Goal: Task Accomplishment & Management: Complete application form

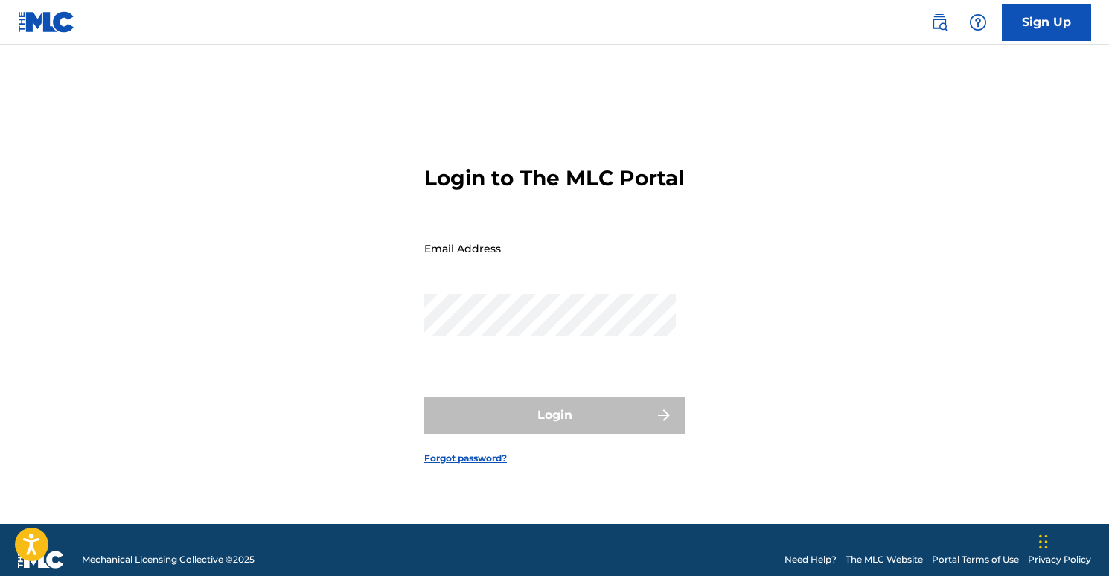
click at [520, 261] on input "Email Address" at bounding box center [550, 248] width 252 height 42
type input "[EMAIL_ADDRESS][DOMAIN_NAME]"
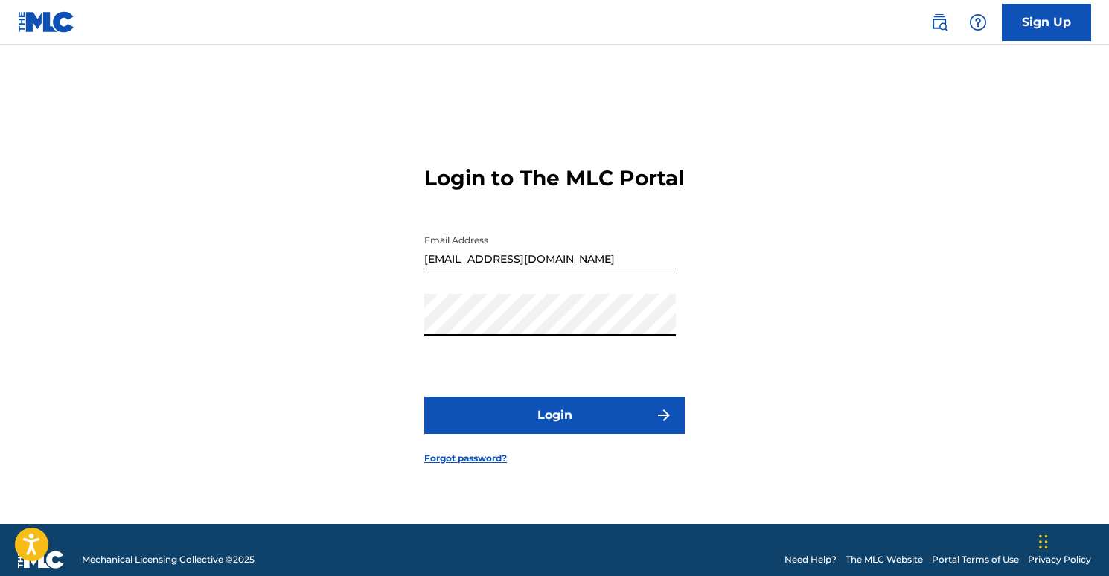
click at [590, 420] on button "Login" at bounding box center [554, 415] width 261 height 37
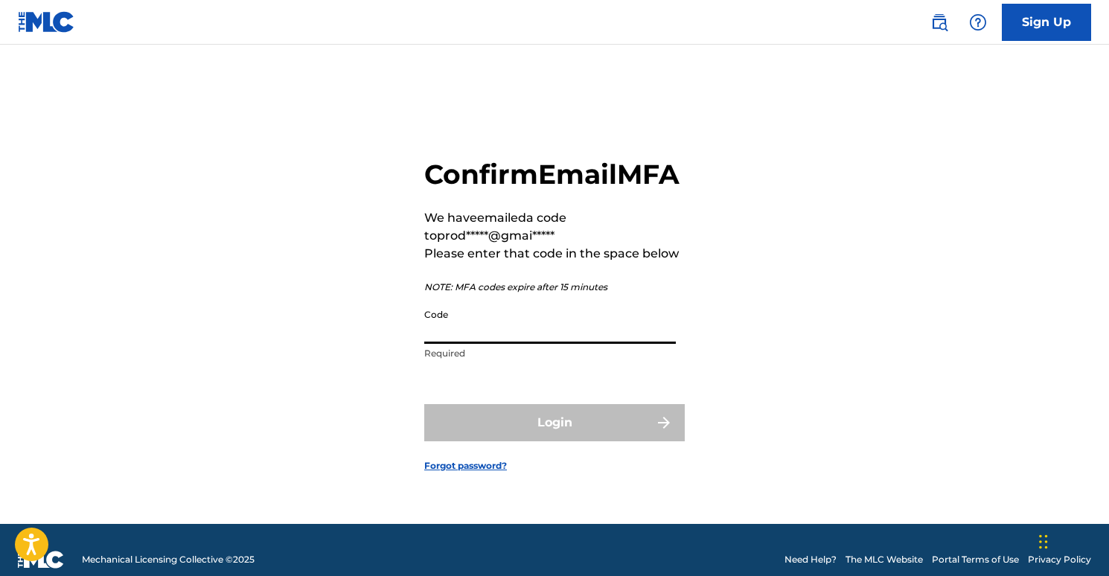
paste input "829433"
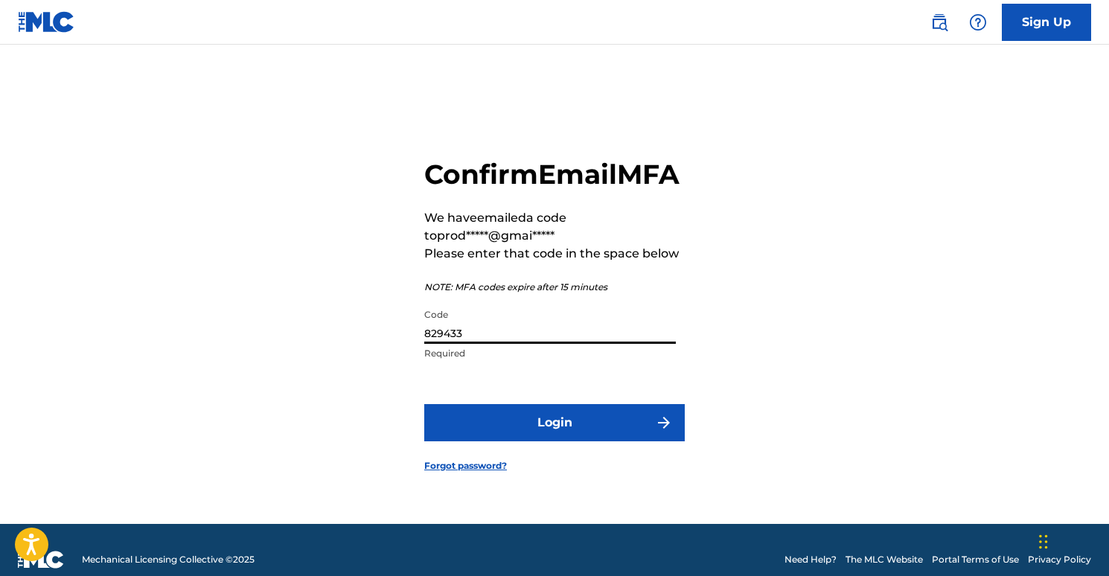
type input "829433"
click at [550, 434] on button "Login" at bounding box center [554, 422] width 261 height 37
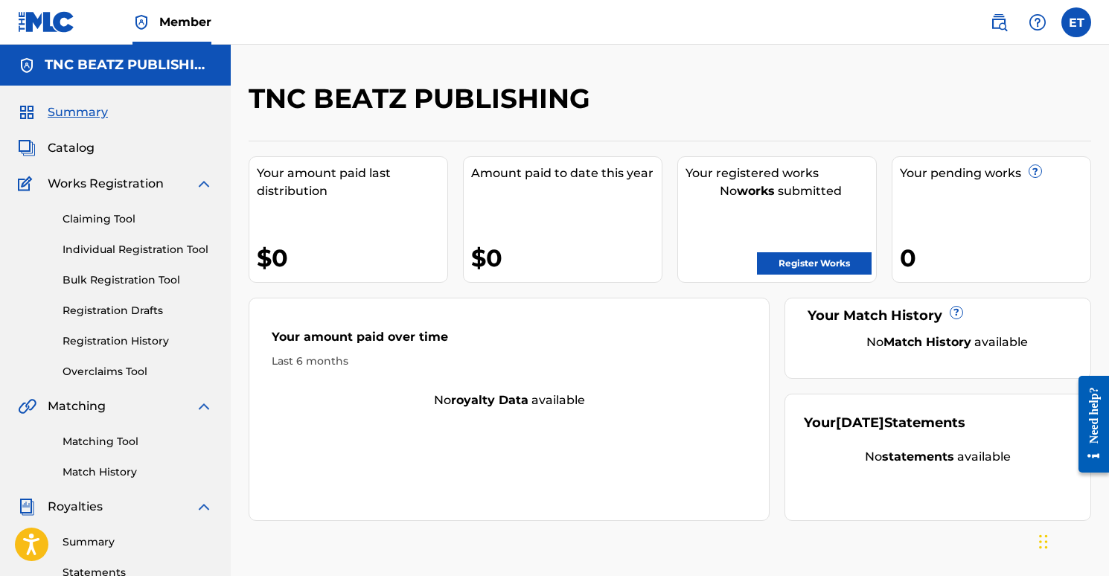
click at [95, 218] on link "Claiming Tool" at bounding box center [138, 219] width 150 height 16
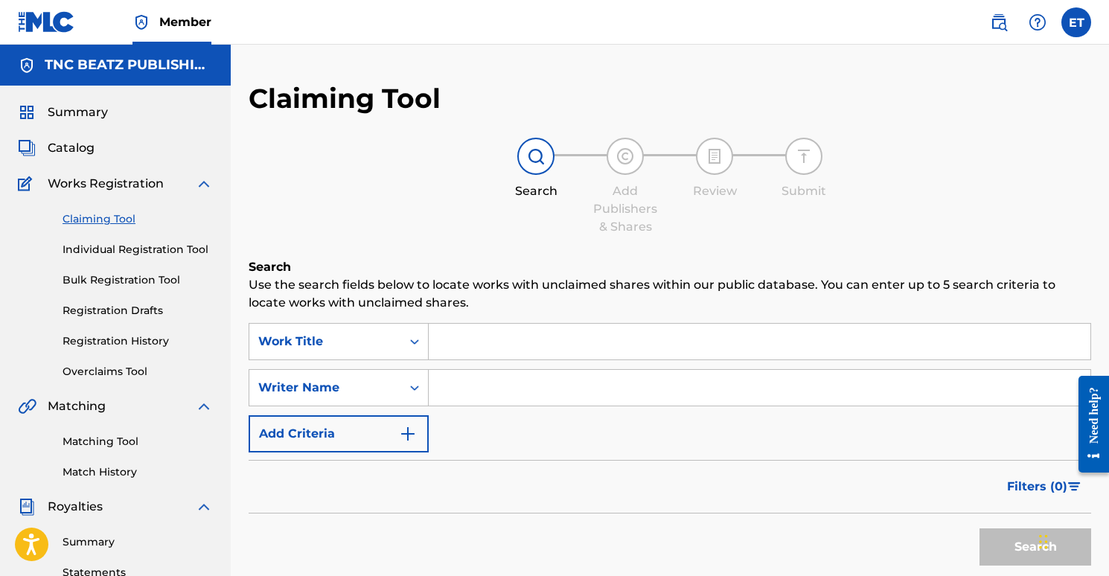
click at [442, 348] on input "Search Form" at bounding box center [760, 342] width 662 height 36
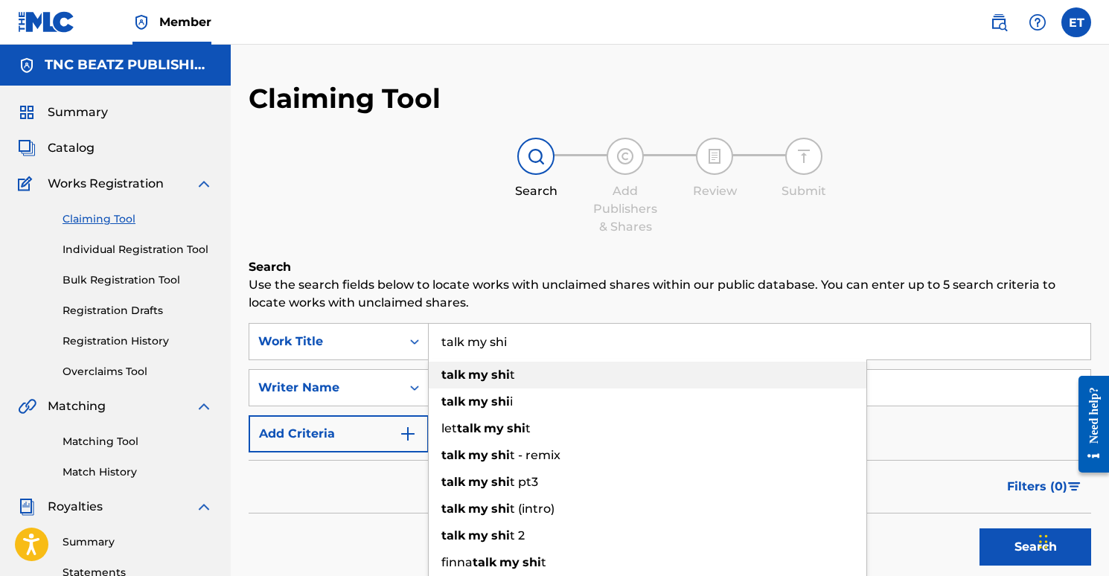
click at [464, 380] on strong "talk" at bounding box center [454, 375] width 24 height 14
type input "talk my shit"
click at [485, 368] on strong "my" at bounding box center [478, 375] width 20 height 14
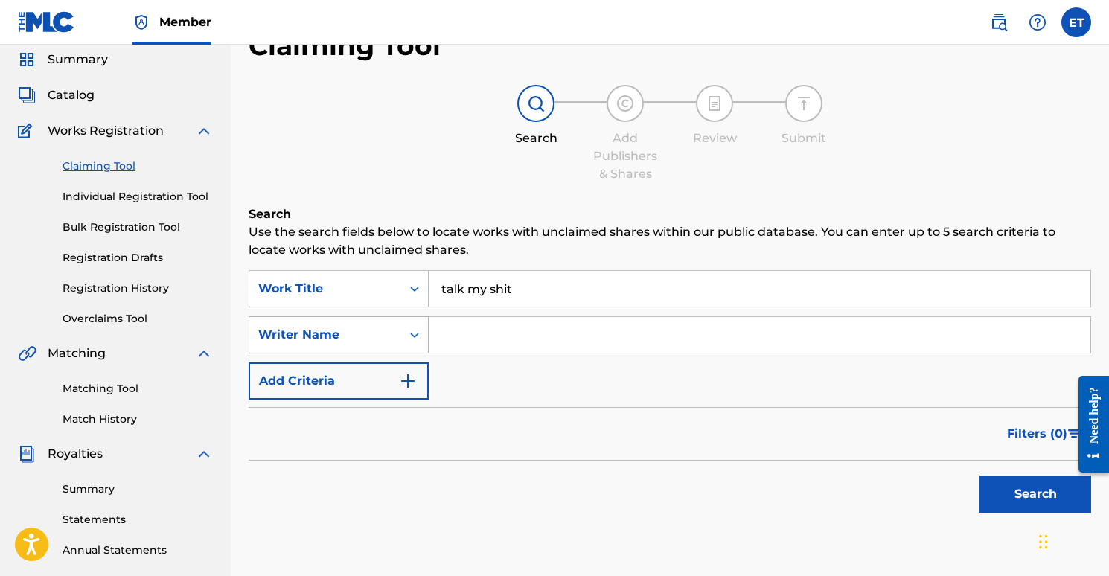
click at [408, 354] on div "Writer Name" at bounding box center [339, 334] width 180 height 37
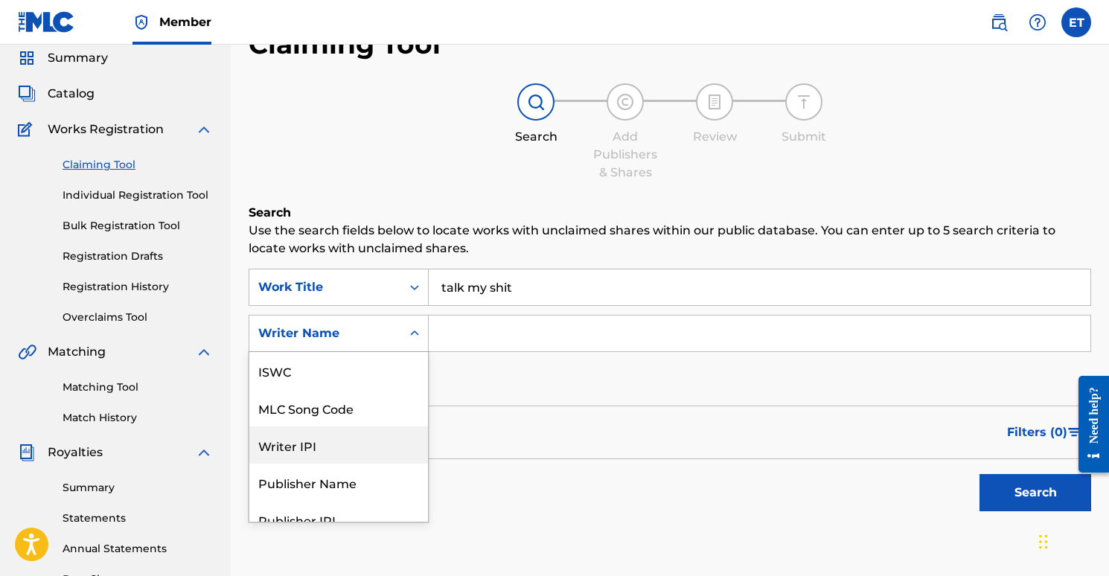
scroll to position [37, 0]
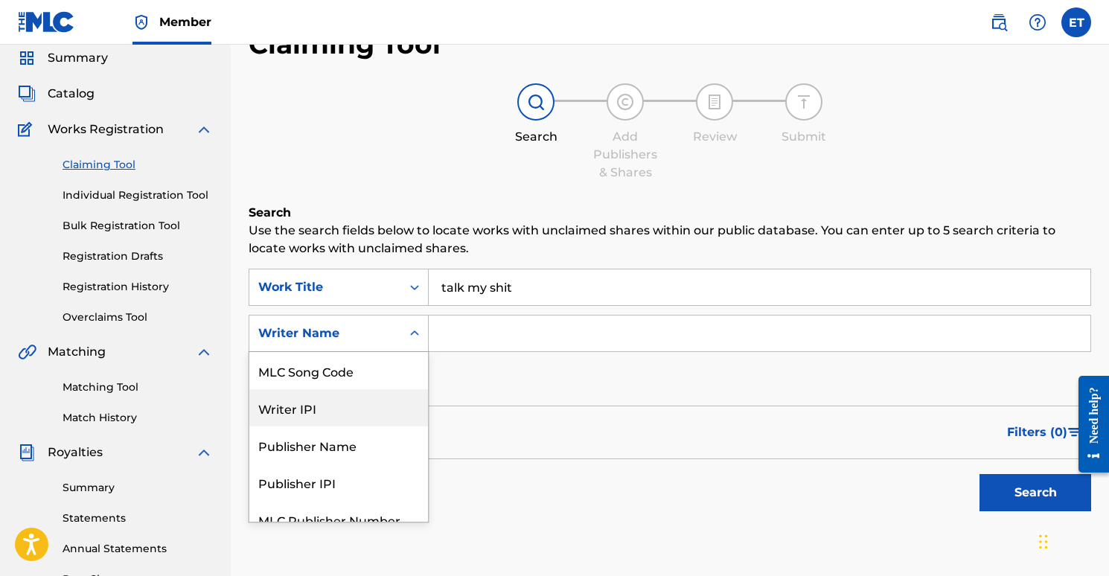
click at [503, 329] on input "Search Form" at bounding box center [760, 334] width 662 height 36
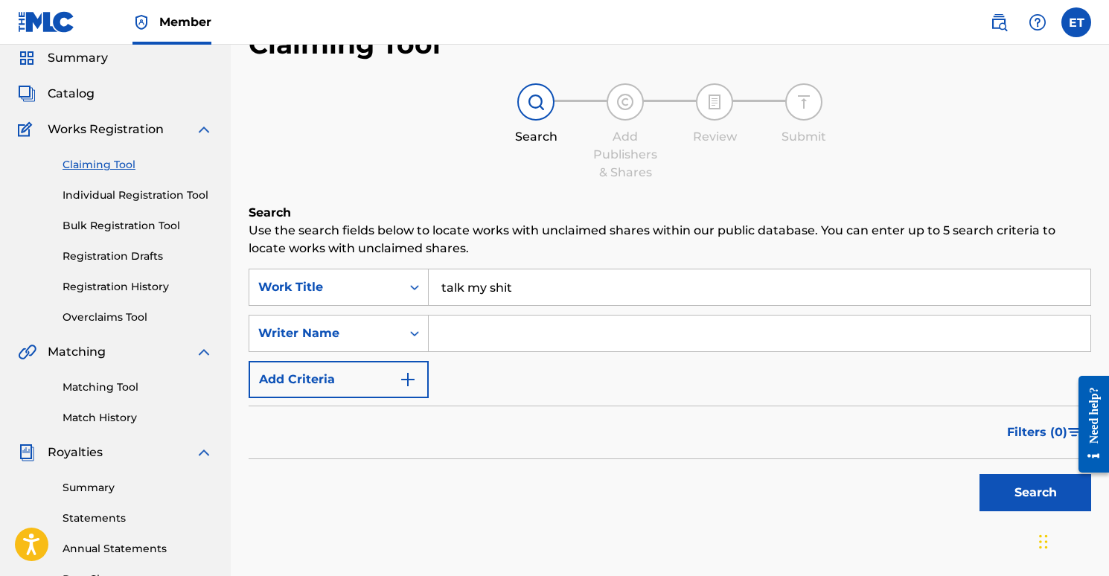
type input "Emre Tunc"
click at [1034, 488] on button "Search" at bounding box center [1036, 492] width 112 height 37
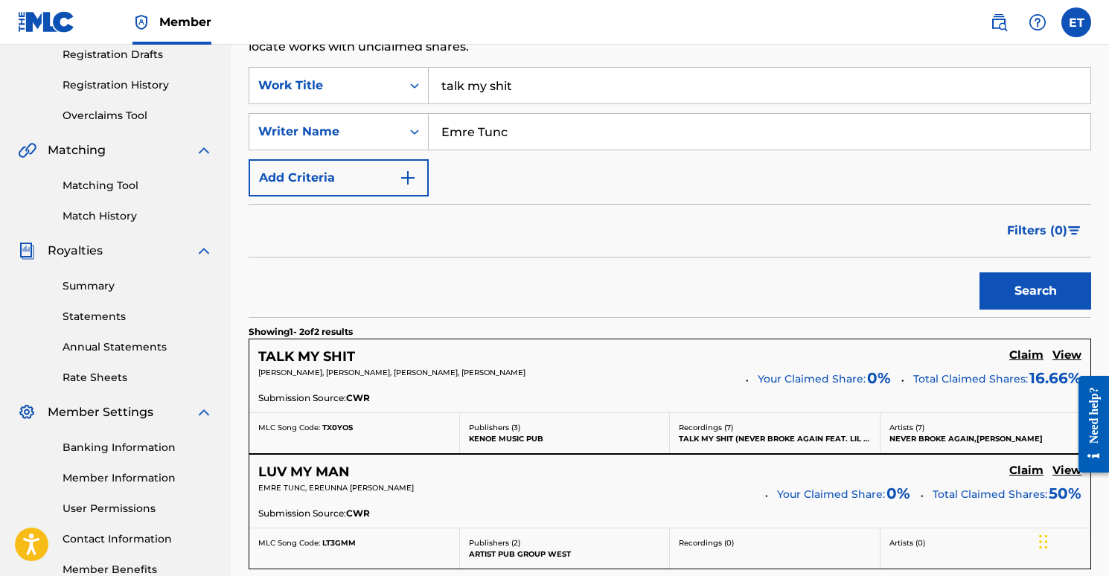
scroll to position [465, 0]
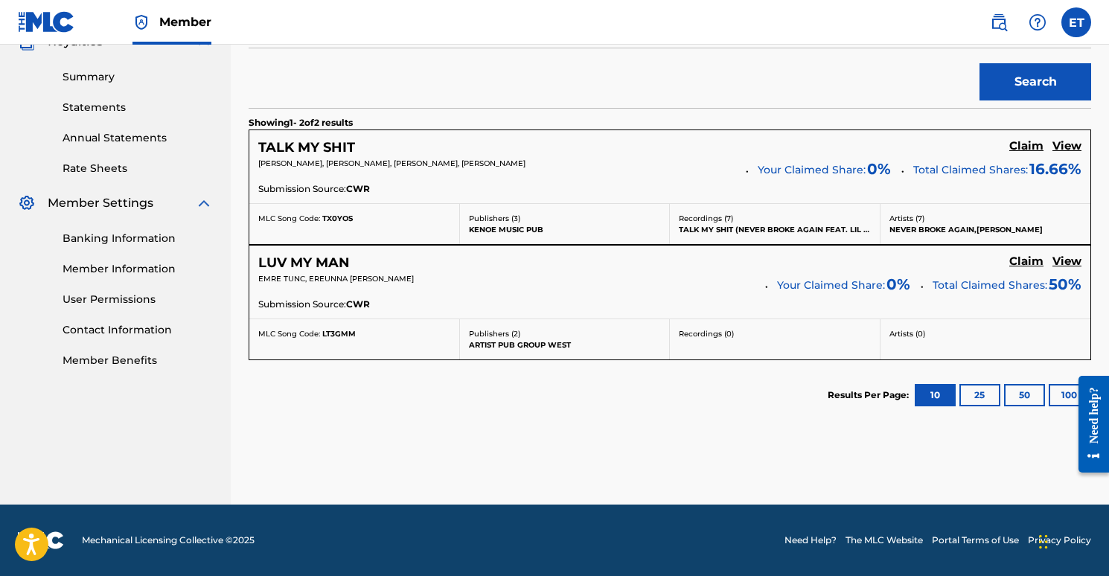
click at [1063, 144] on h5 "View" at bounding box center [1067, 146] width 29 height 14
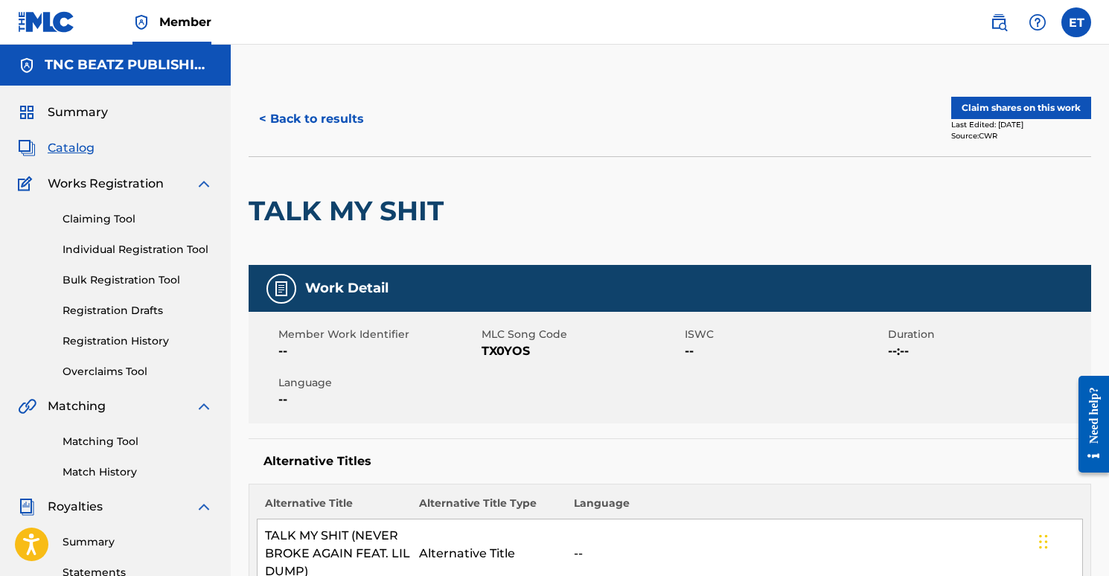
click at [309, 109] on button "< Back to results" at bounding box center [312, 119] width 126 height 37
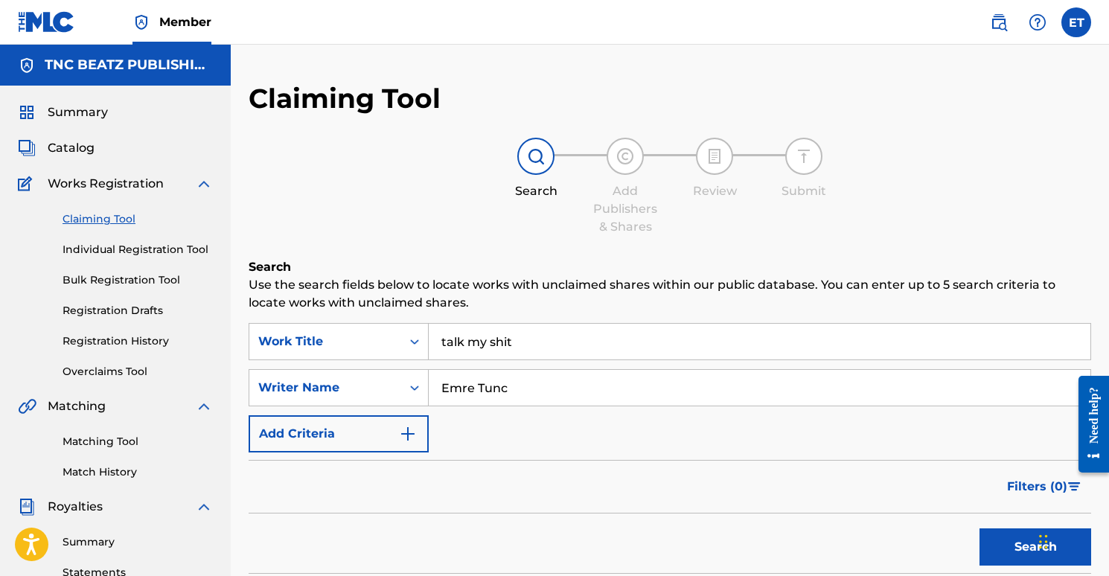
scroll to position [380, 0]
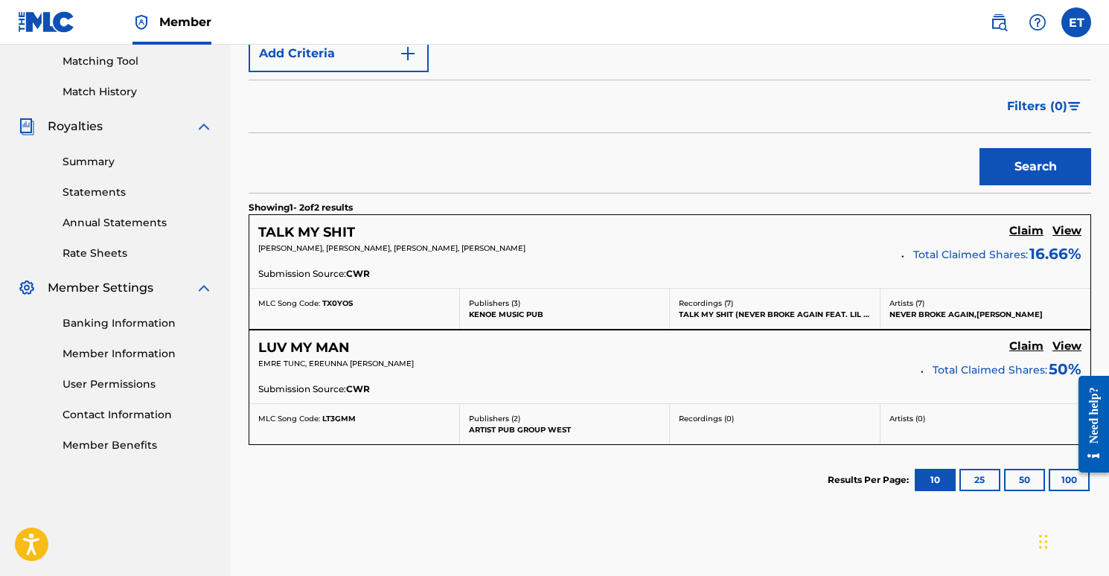
click at [1036, 226] on h5 "Claim" at bounding box center [1027, 231] width 34 height 14
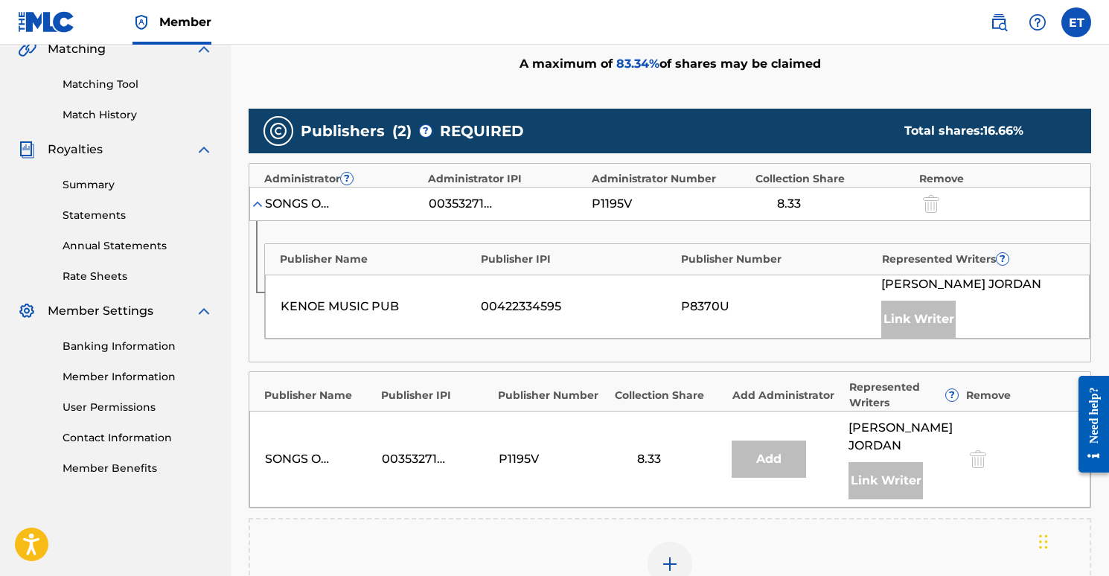
scroll to position [366, 0]
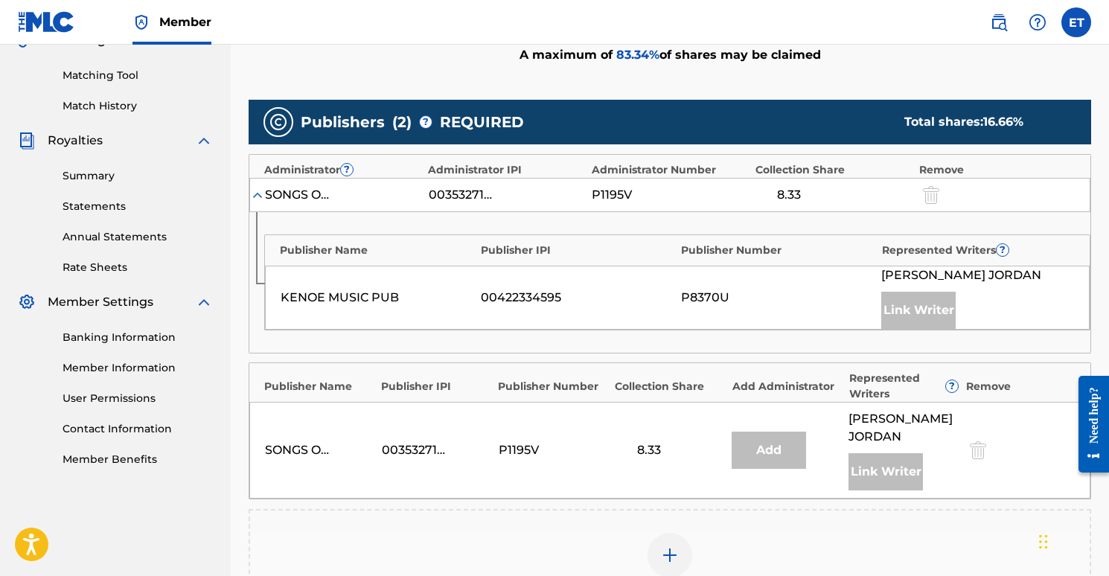
click at [259, 194] on img at bounding box center [257, 195] width 15 height 15
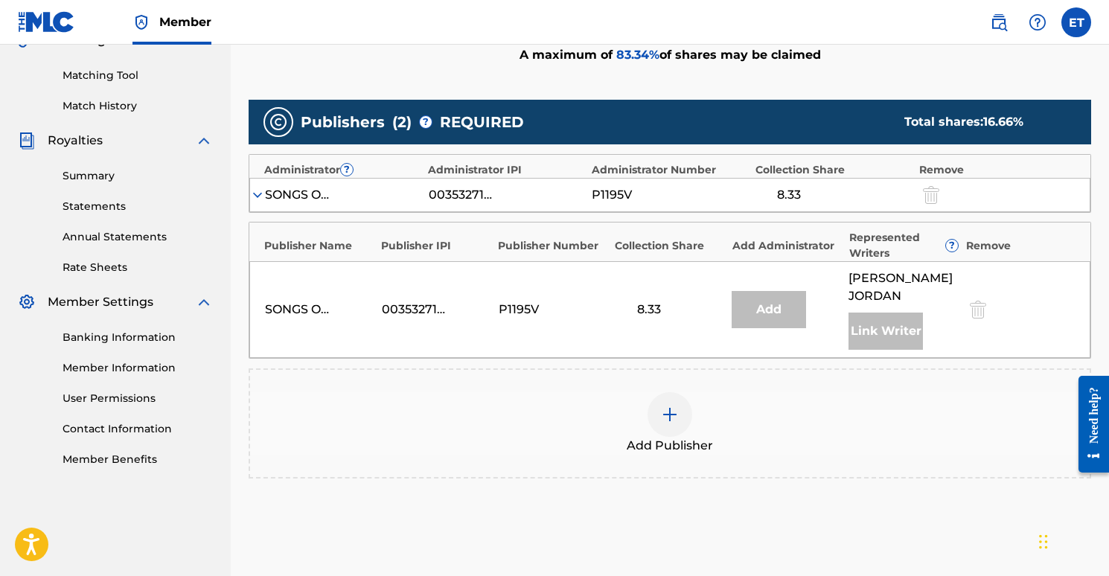
click at [663, 415] on img at bounding box center [670, 415] width 18 height 18
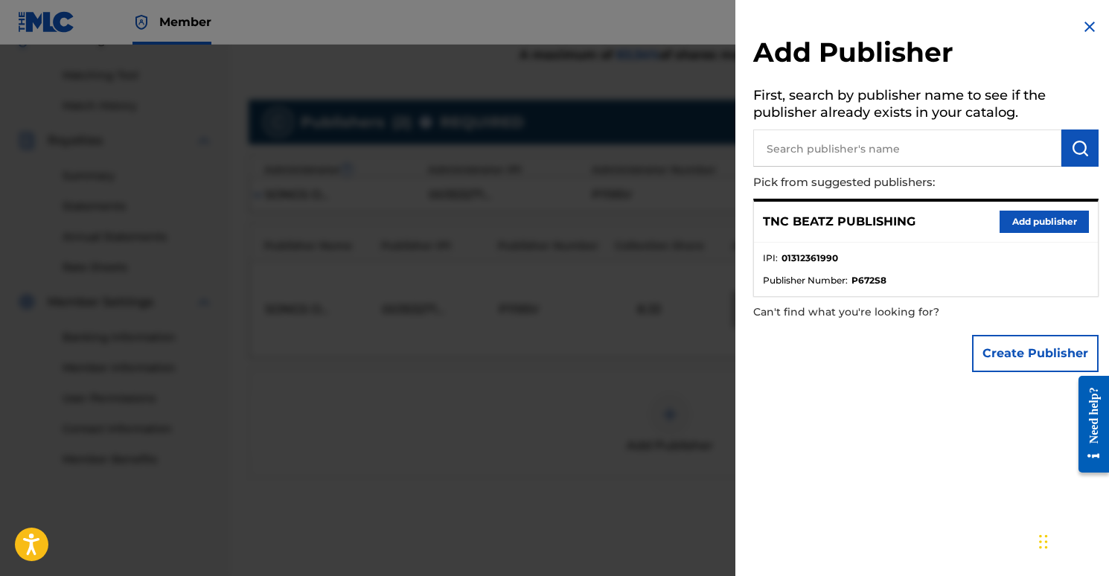
click at [1030, 223] on button "Add publisher" at bounding box center [1044, 222] width 89 height 22
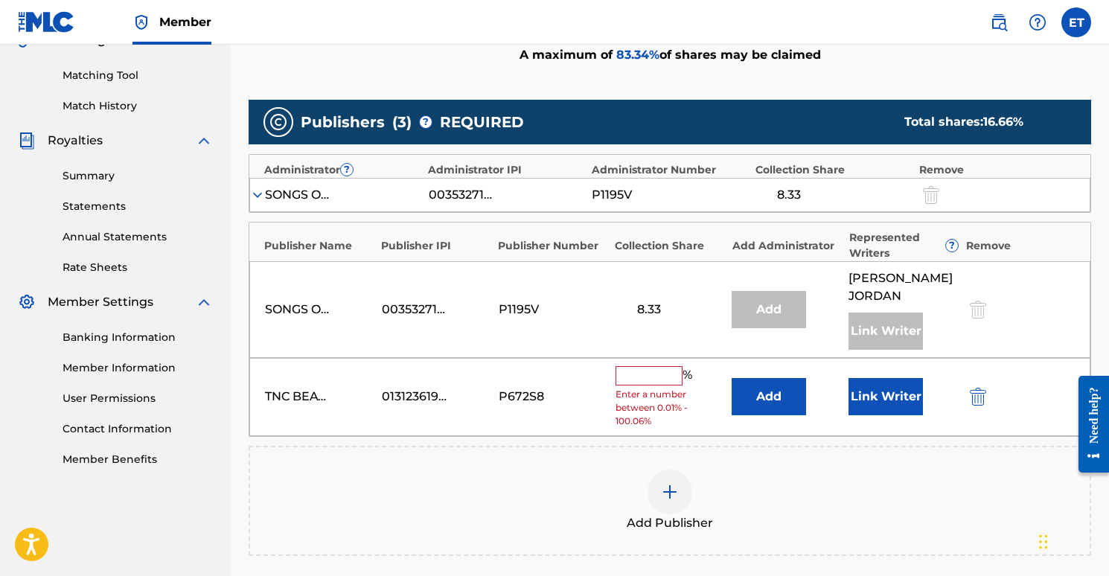
click at [632, 382] on input "text" at bounding box center [649, 375] width 67 height 19
type input "16.67"
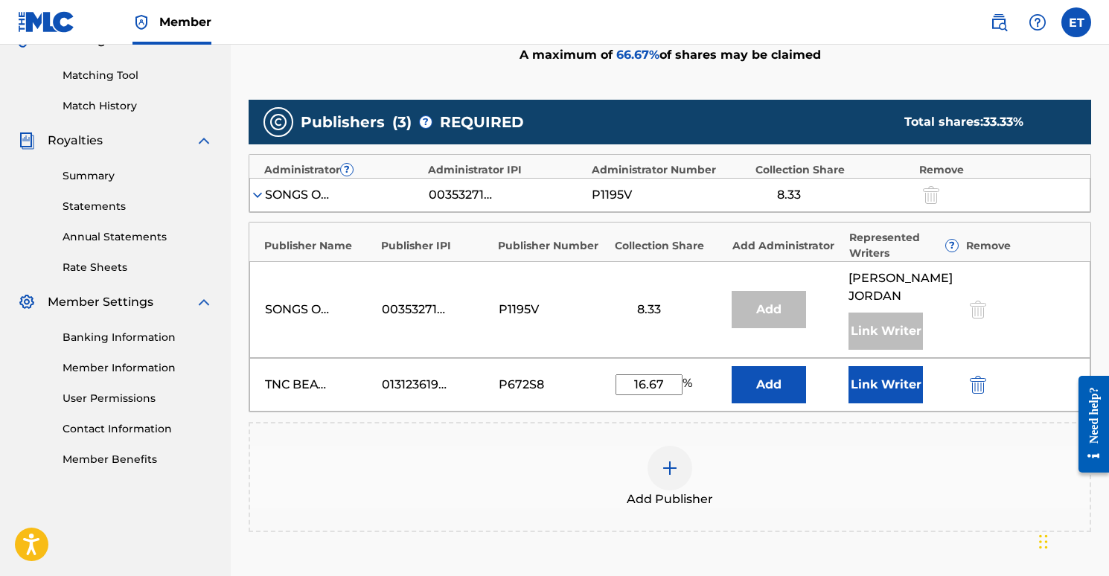
click at [768, 466] on div "Add Publisher" at bounding box center [670, 477] width 840 height 63
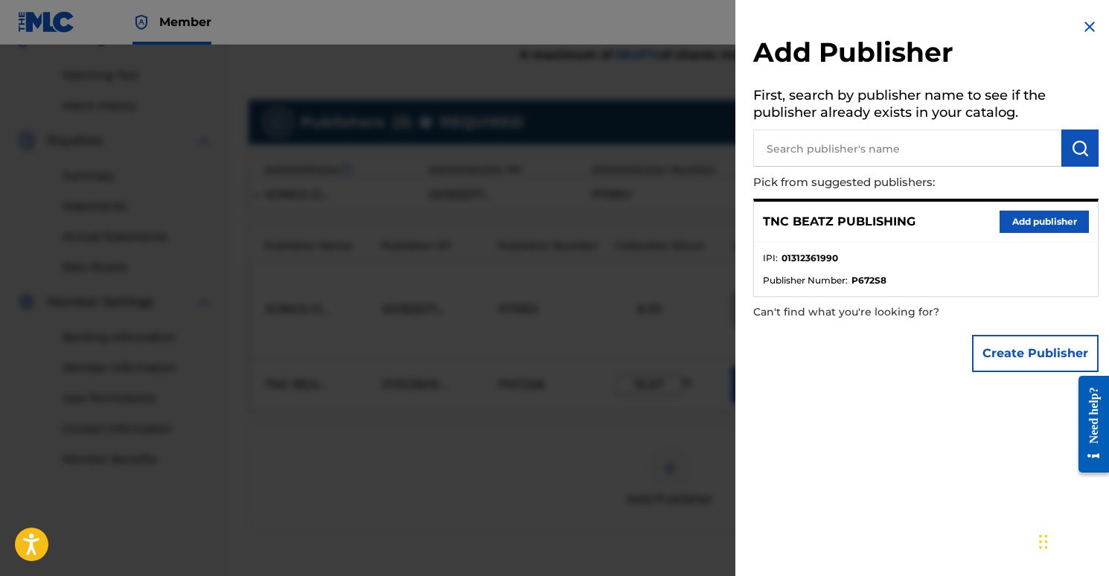
click at [1089, 28] on img at bounding box center [1090, 27] width 18 height 18
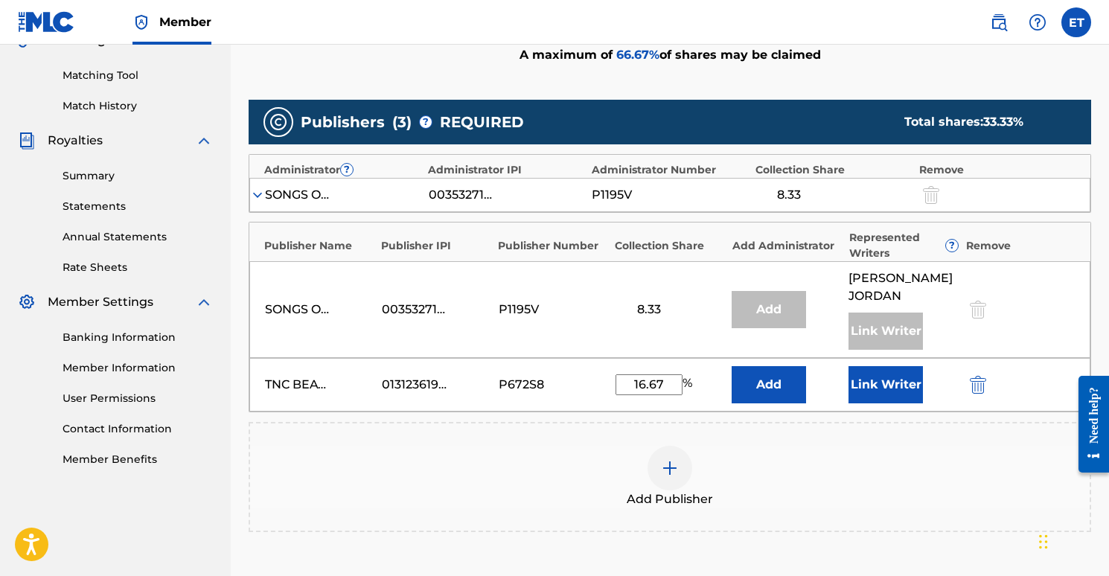
click at [879, 386] on button "Link Writer" at bounding box center [886, 384] width 74 height 37
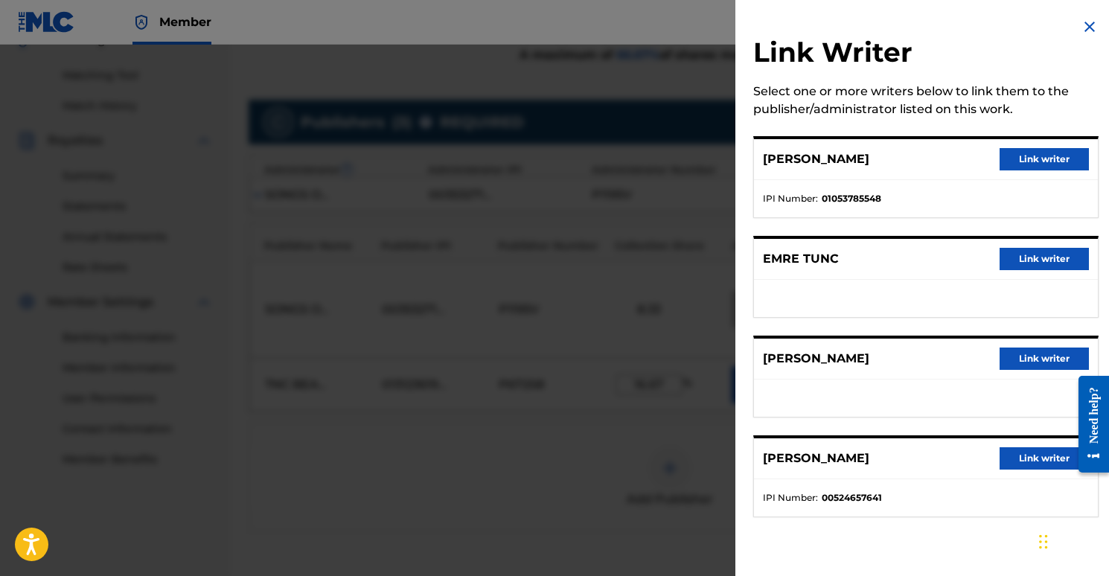
click at [1057, 254] on button "Link writer" at bounding box center [1044, 259] width 89 height 22
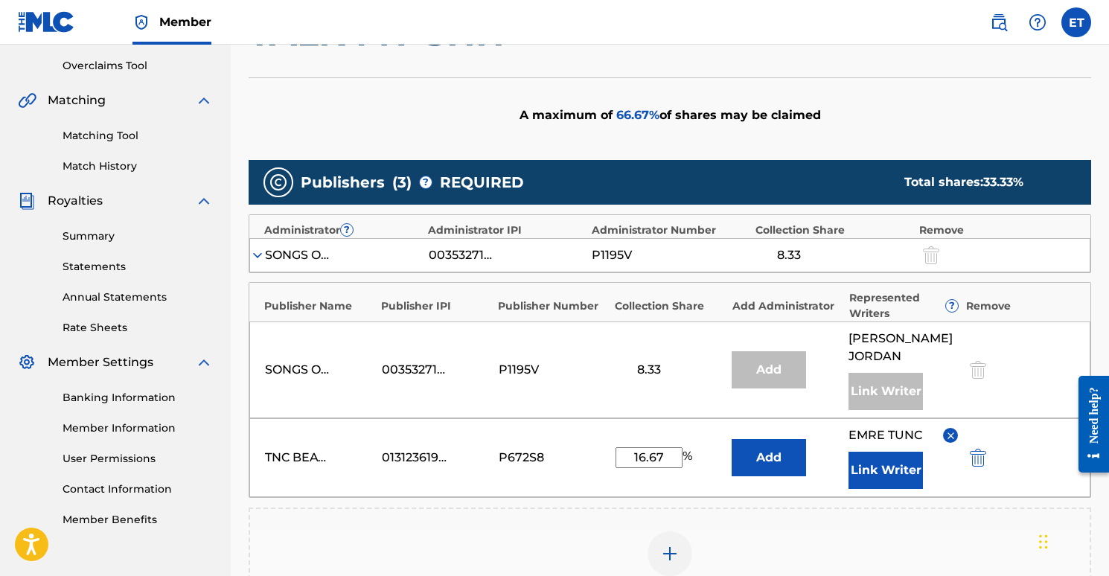
scroll to position [310, 0]
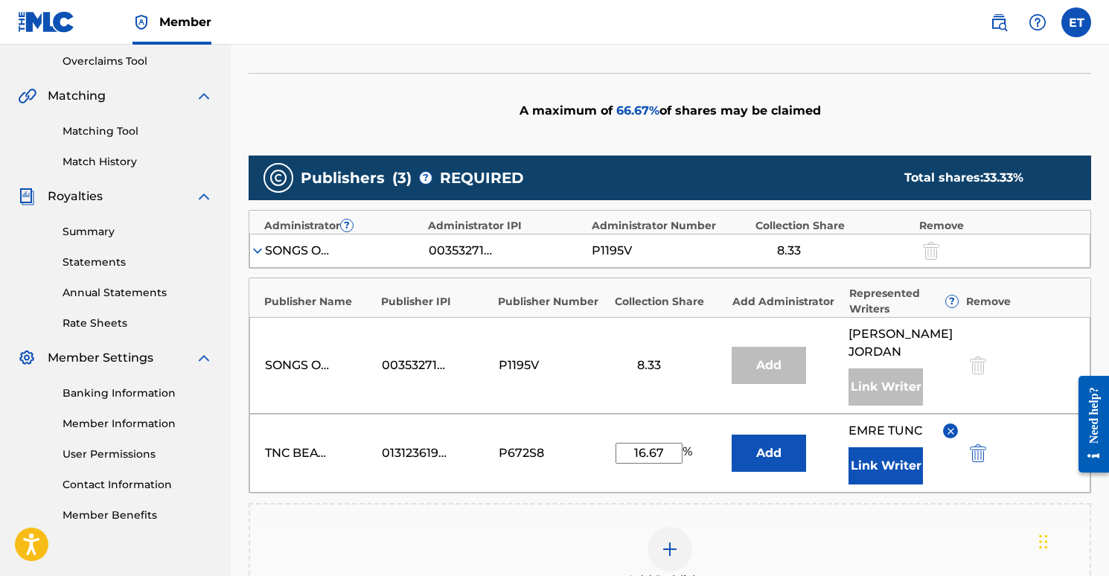
click at [258, 247] on img at bounding box center [257, 250] width 15 height 15
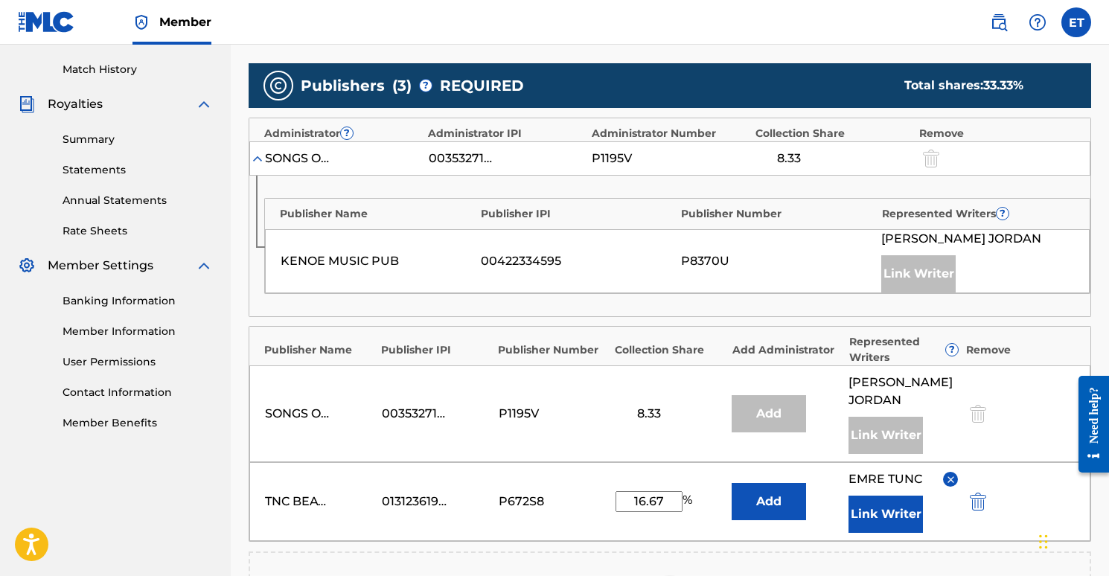
scroll to position [295, 0]
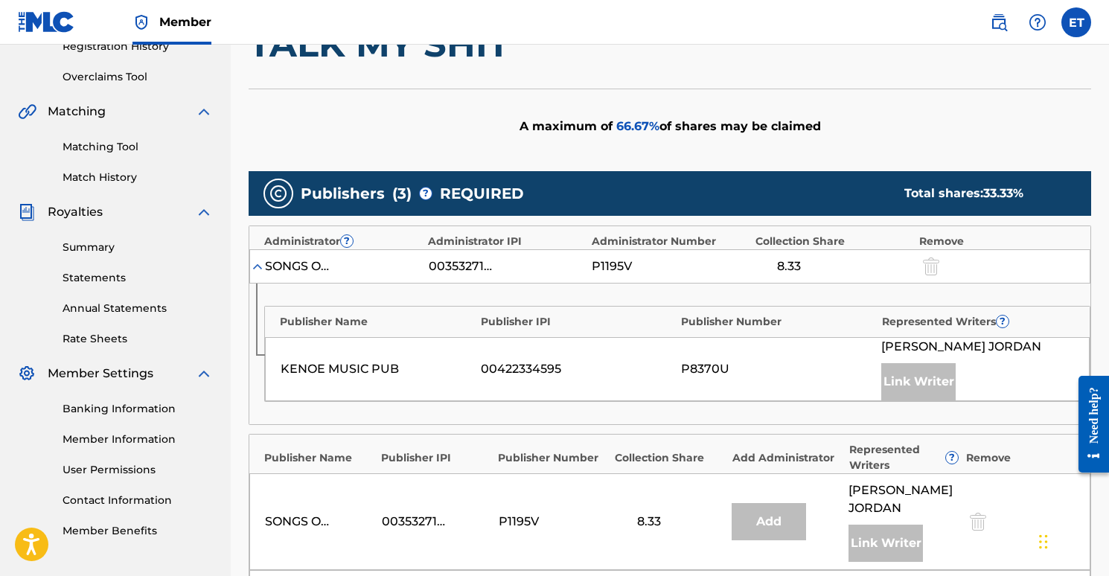
click at [675, 149] on div "A maximum of 66.67 % of shares may be claimed" at bounding box center [670, 126] width 843 height 75
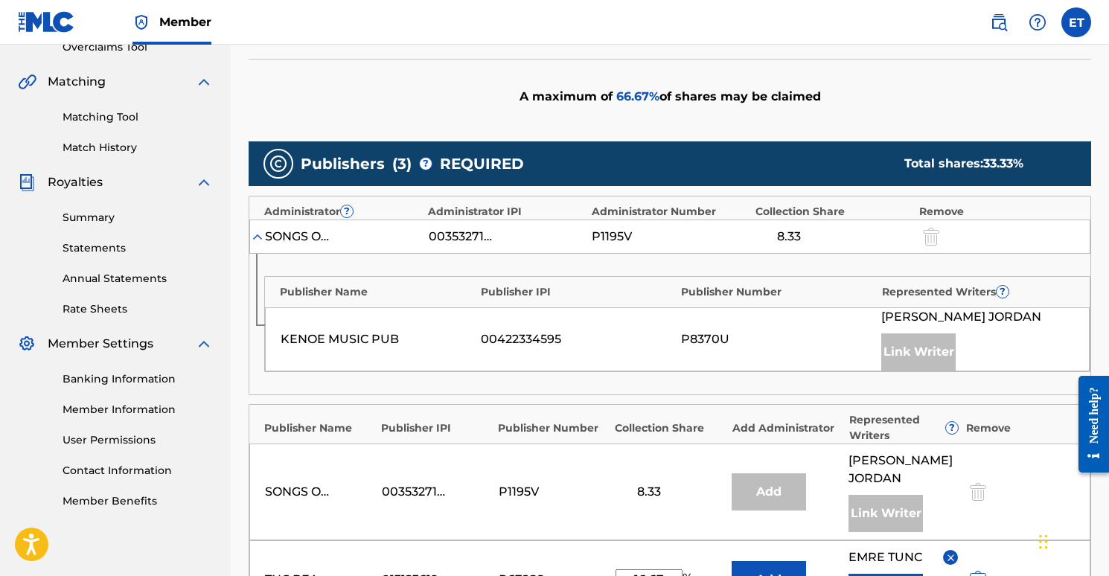
scroll to position [415, 0]
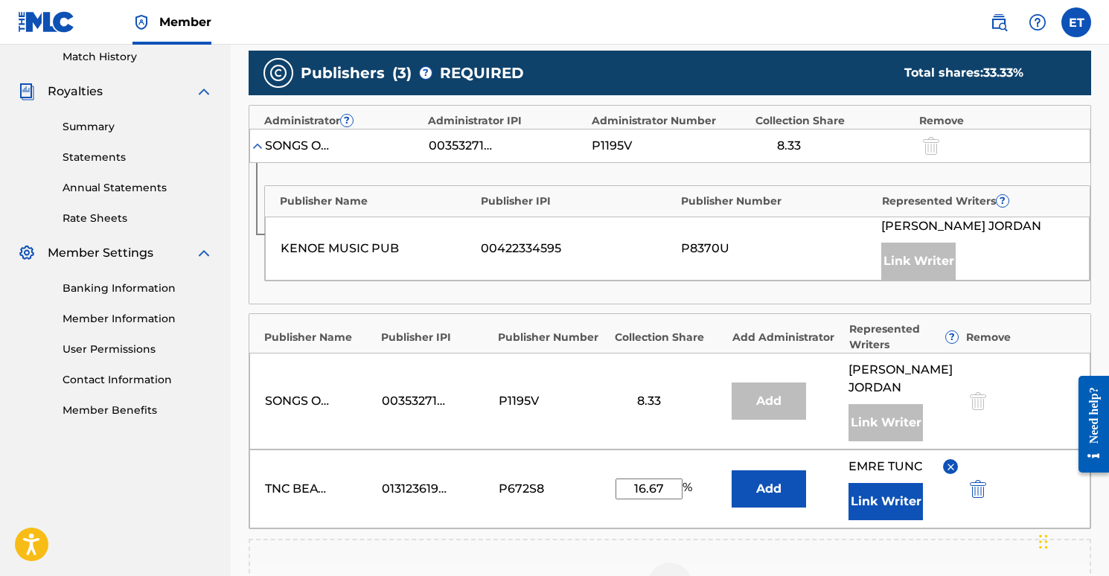
click at [779, 496] on button "Add" at bounding box center [769, 489] width 74 height 37
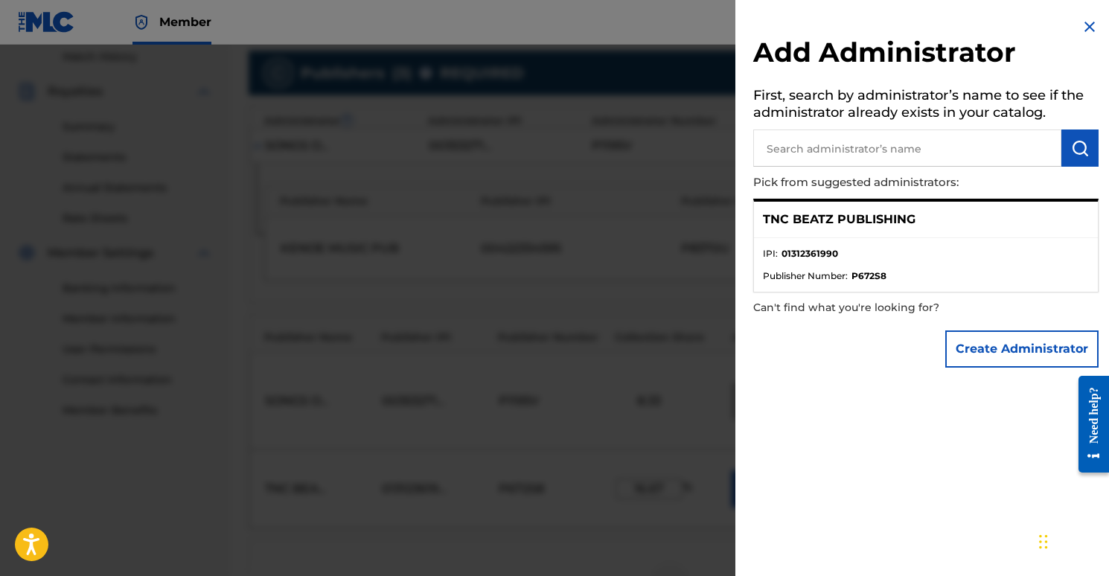
click at [841, 154] on input "text" at bounding box center [908, 148] width 308 height 37
type input "t"
type input "TN Publishing LLP"
click at [1077, 153] on img "submit" at bounding box center [1080, 148] width 18 height 18
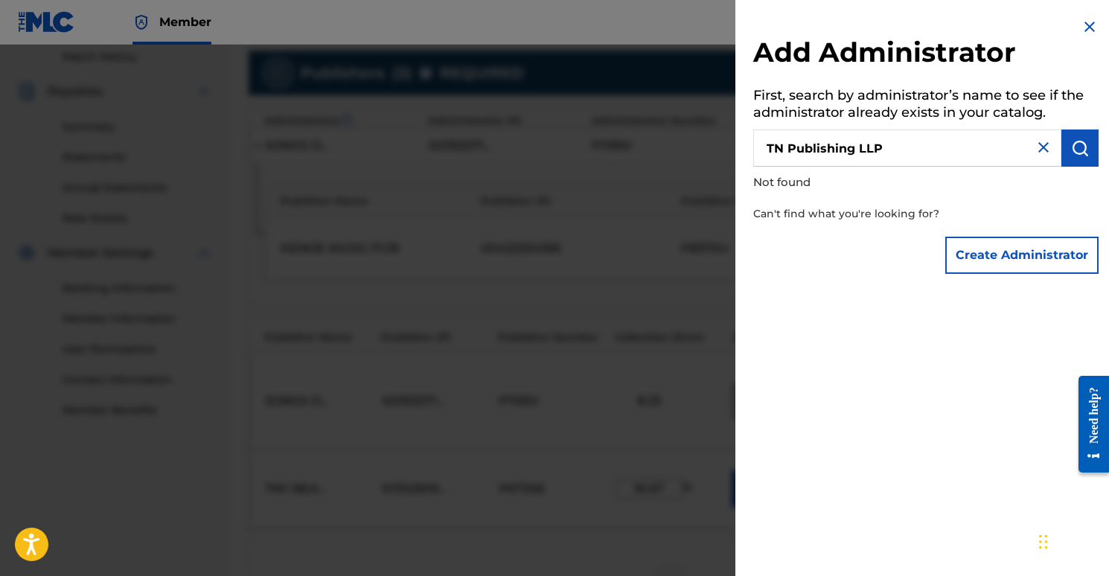
click at [1010, 258] on button "Create Administrator" at bounding box center [1022, 255] width 153 height 37
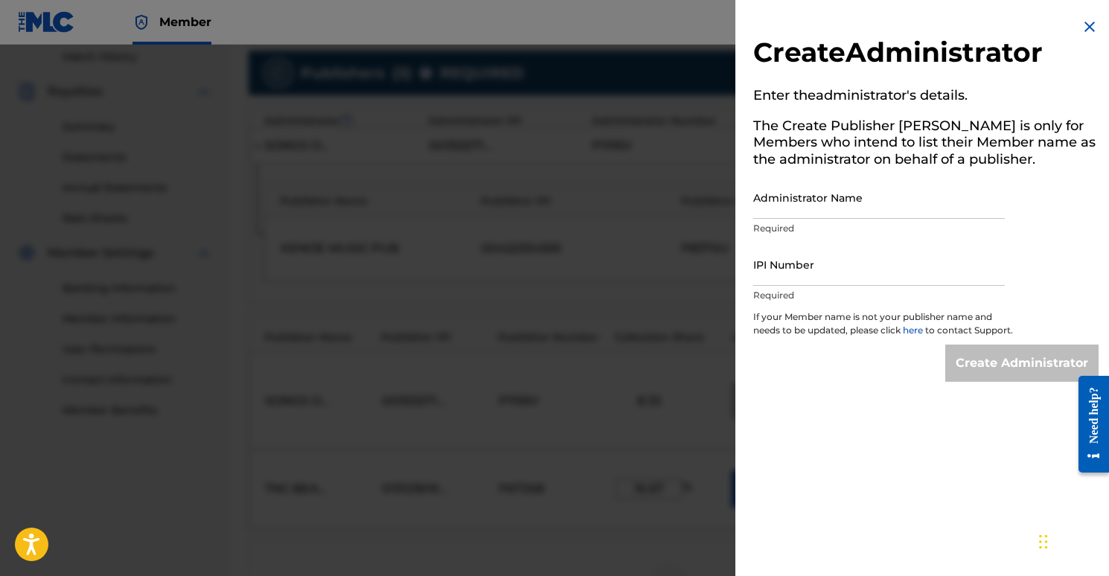
click at [806, 203] on input "Administrator Name" at bounding box center [880, 197] width 252 height 42
type input "TN Publishing LLP"
click at [834, 382] on div "Create Administrator" at bounding box center [926, 363] width 345 height 37
click at [1090, 27] on img at bounding box center [1090, 27] width 18 height 18
click at [1090, 27] on label at bounding box center [1077, 22] width 30 height 30
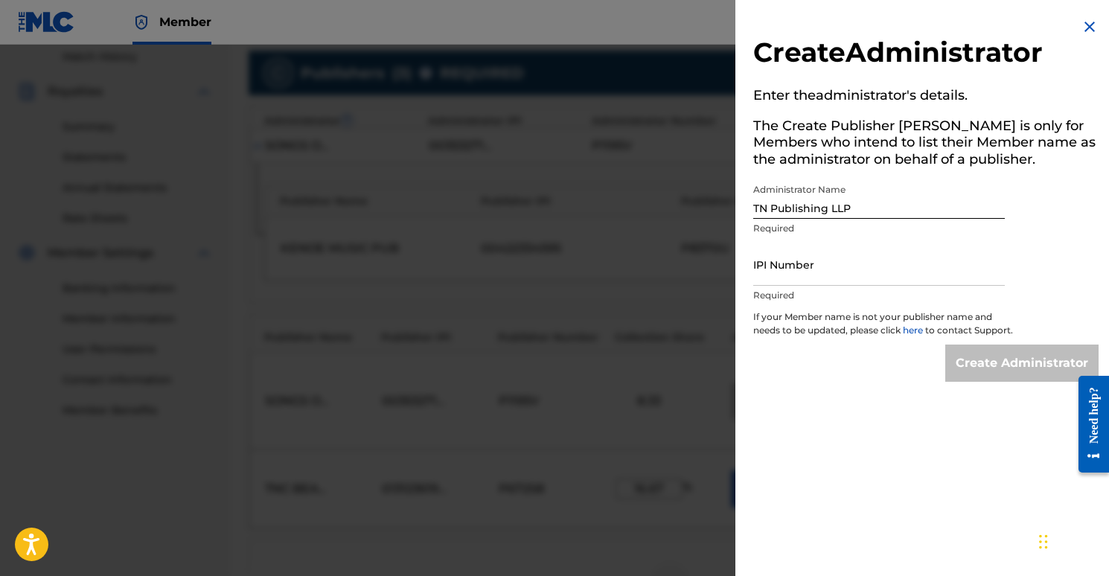
click at [1077, 22] on input "ET Emre Tunc prodbytnc@gmail.com Notification Preferences Profile Log out" at bounding box center [1077, 22] width 0 height 0
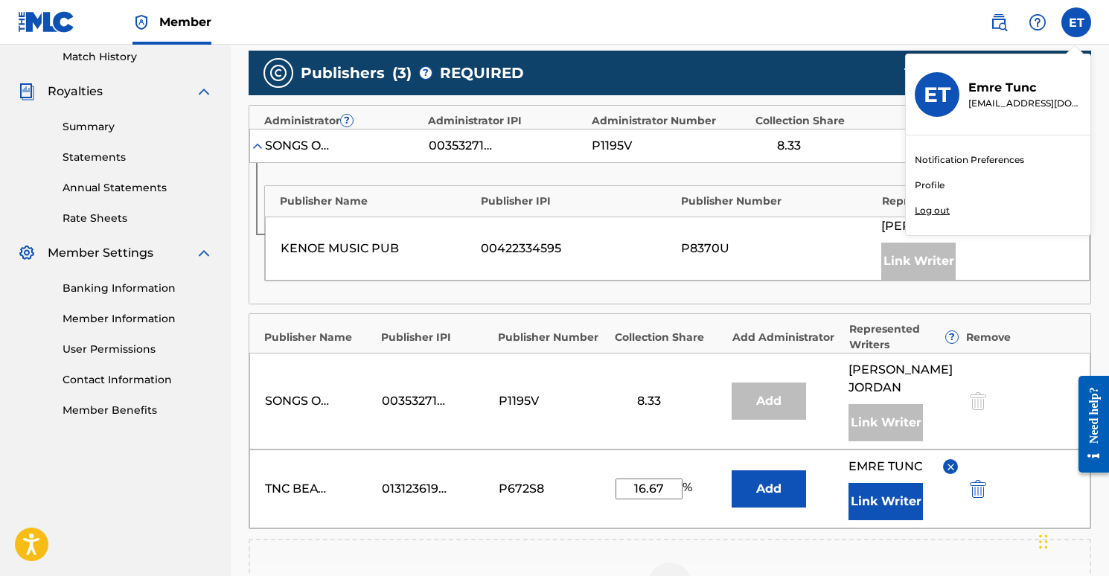
click at [1082, 18] on div "ET ET Emre Tunc prodbytnc@gmail.com Notification Preferences Profile Log out" at bounding box center [1077, 22] width 30 height 30
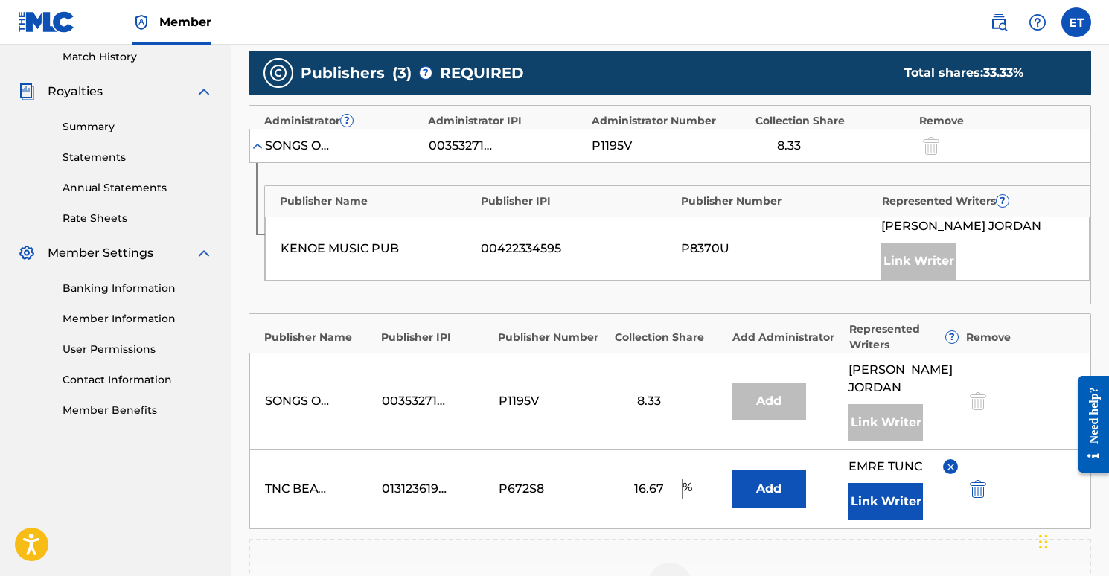
click at [1082, 18] on label at bounding box center [1077, 22] width 30 height 30
click at [1077, 22] on input "ET Emre Tunc prodbytnc@gmail.com Notification Preferences Profile Log out" at bounding box center [1077, 22] width 0 height 0
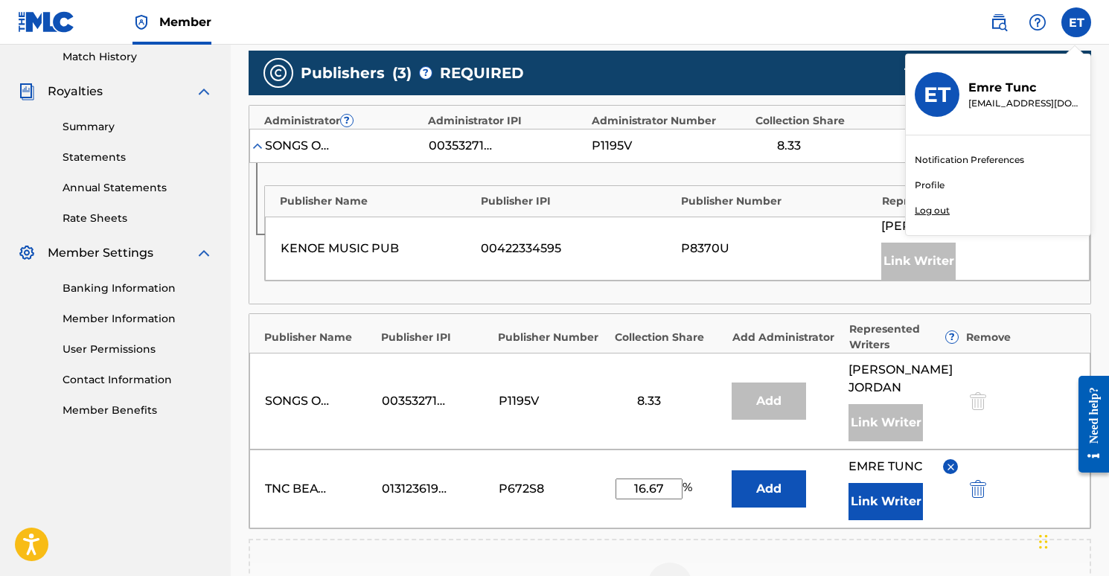
click at [1074, 22] on div "ET ET Emre Tunc prodbytnc@gmail.com Notification Preferences Profile Log out" at bounding box center [1077, 22] width 30 height 30
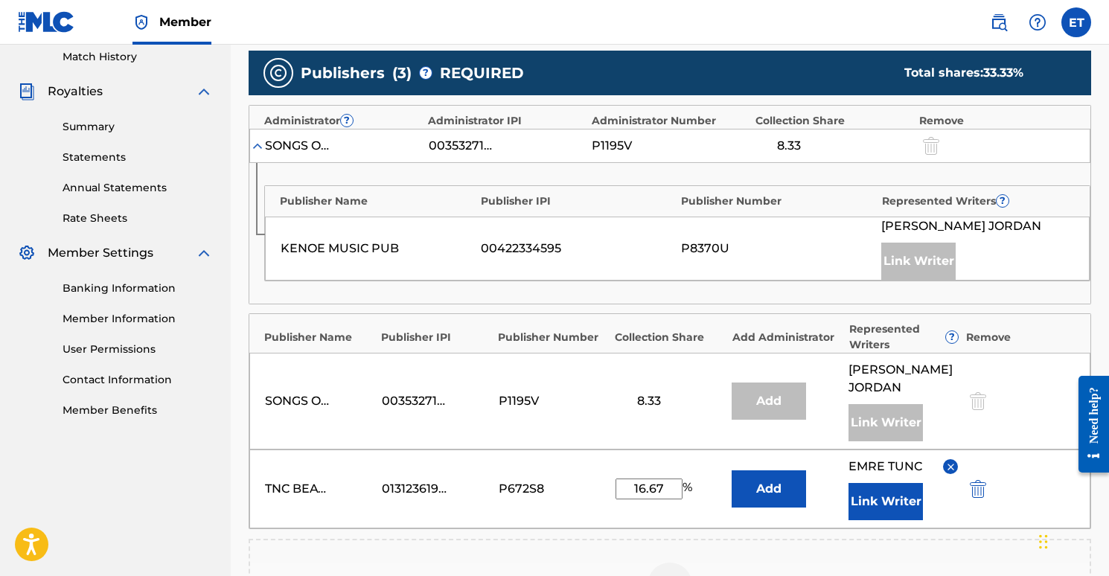
click at [1066, 24] on label at bounding box center [1077, 22] width 30 height 30
click at [1077, 22] on input "ET Emre Tunc prodbytnc@gmail.com Notification Preferences Profile Log out" at bounding box center [1077, 22] width 0 height 0
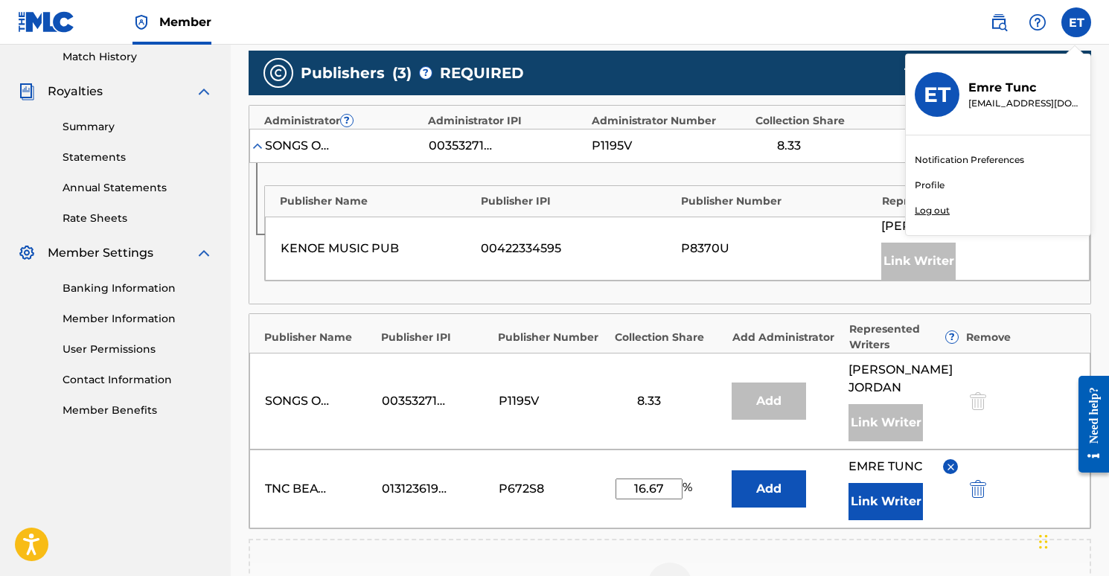
click at [1074, 20] on div "ET ET Emre Tunc prodbytnc@gmail.com Notification Preferences Profile Log out" at bounding box center [1077, 22] width 30 height 30
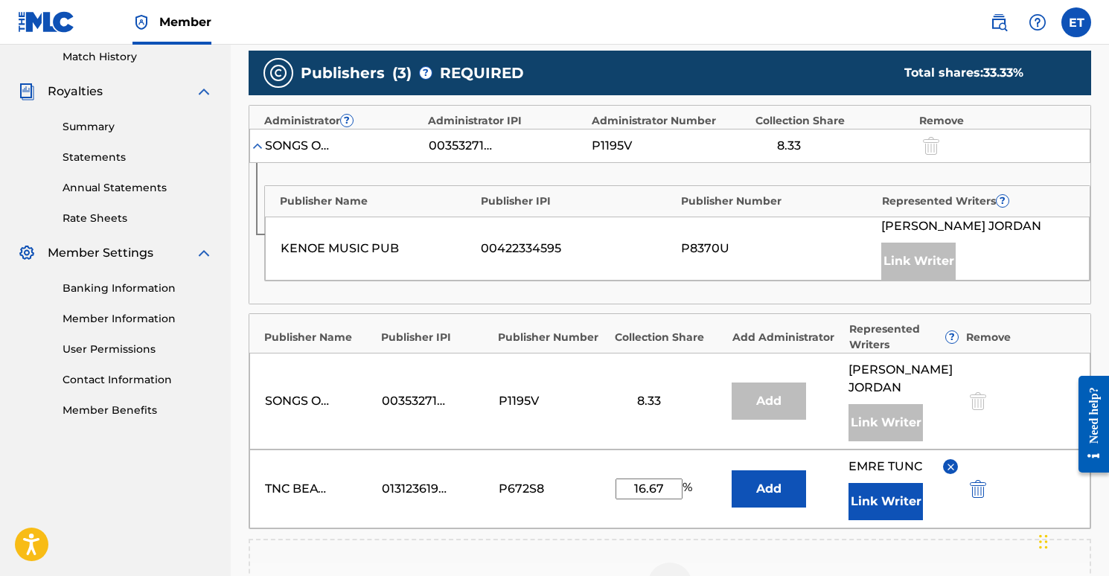
click at [765, 491] on button "Add" at bounding box center [769, 489] width 74 height 37
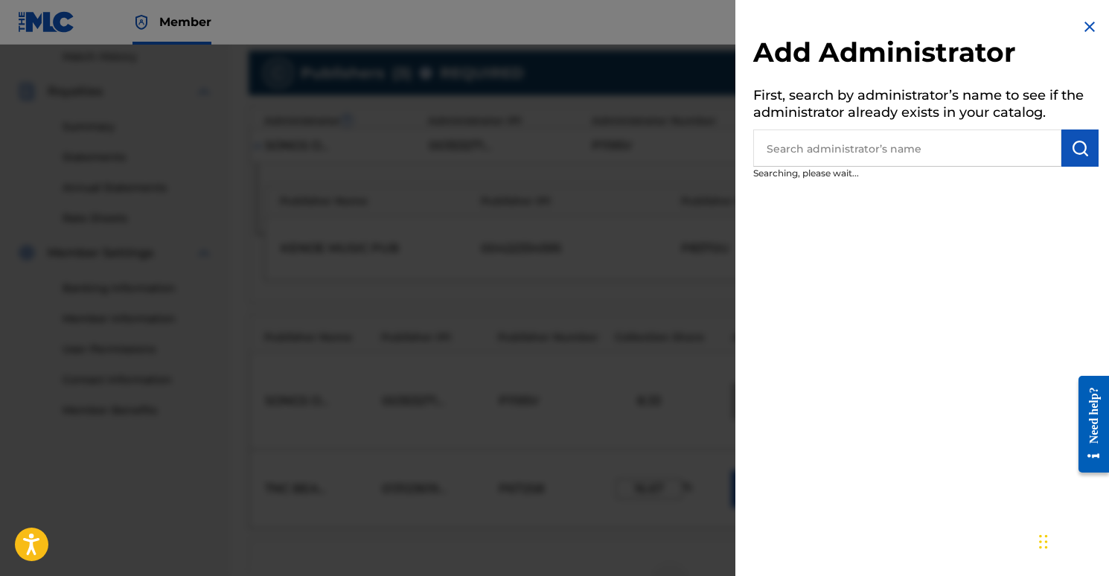
click at [893, 151] on input "text" at bounding box center [908, 148] width 308 height 37
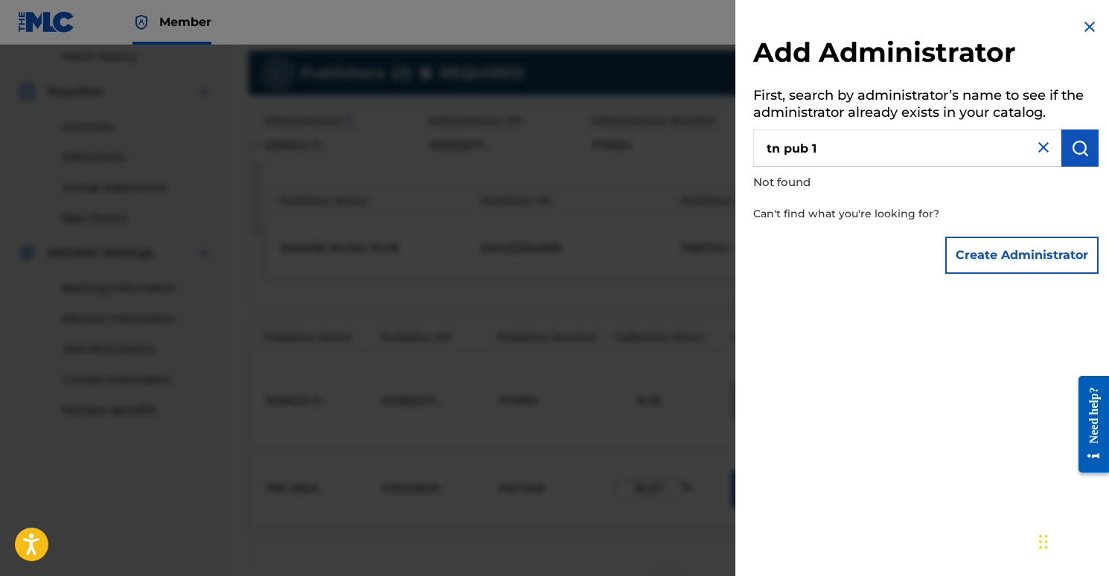
click at [1074, 147] on img "submit" at bounding box center [1080, 148] width 18 height 18
click at [947, 139] on input "tn pub 1" at bounding box center [908, 148] width 308 height 37
type input "kobalt"
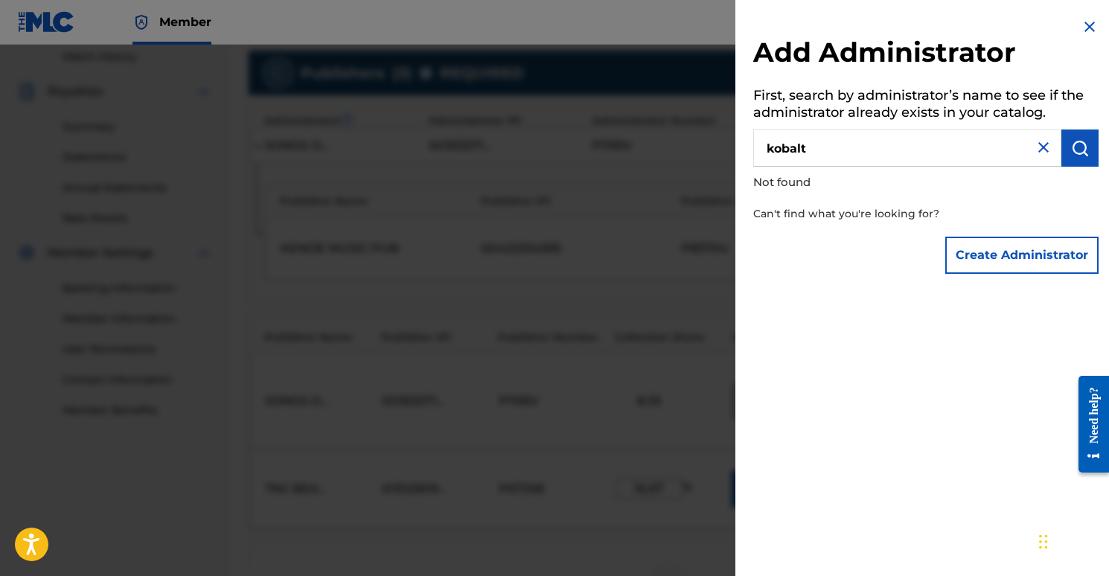
click at [1071, 150] on img "submit" at bounding box center [1080, 148] width 18 height 18
click at [1039, 145] on img at bounding box center [1044, 147] width 18 height 18
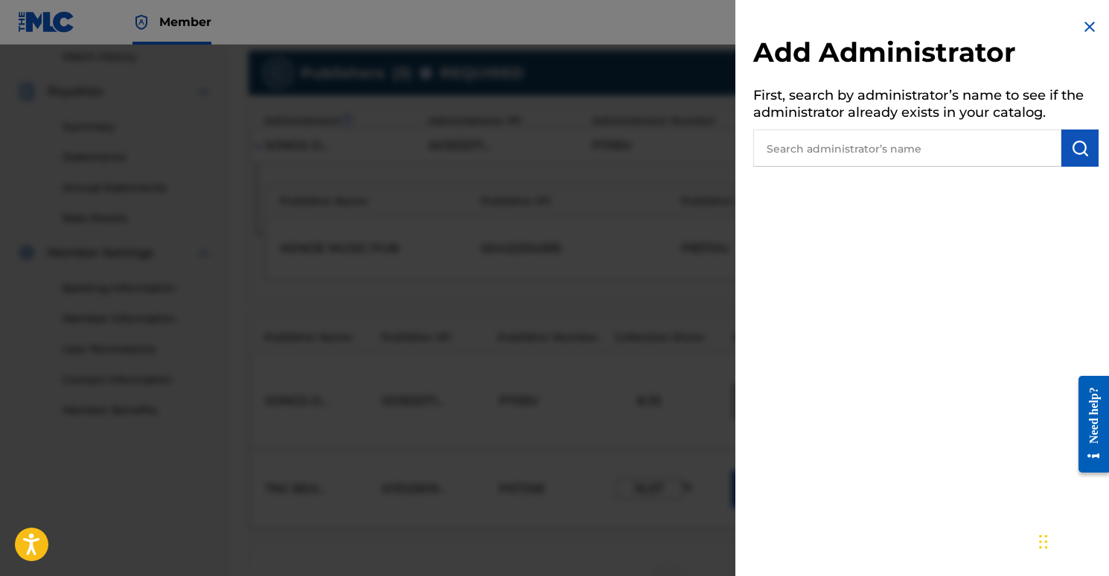
click at [903, 106] on h5 "First, search by administrator’s name to see if the administrator already exist…" at bounding box center [926, 106] width 345 height 47
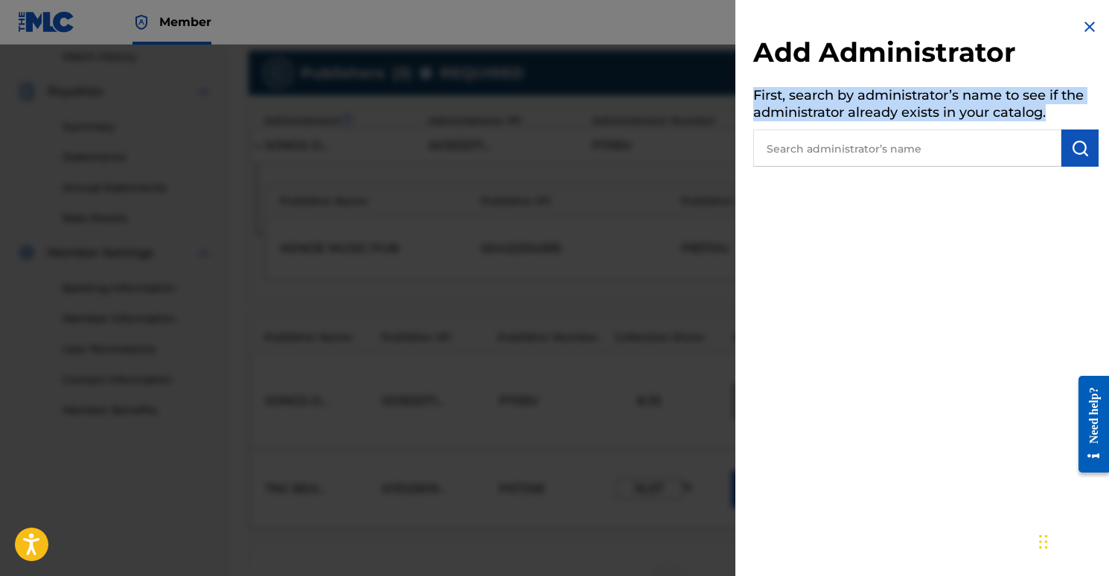
click at [903, 106] on h5 "First, search by administrator’s name to see if the administrator already exist…" at bounding box center [926, 106] width 345 height 47
copy h5 "First, search by administrator’s name to see if the administrator already exist…"
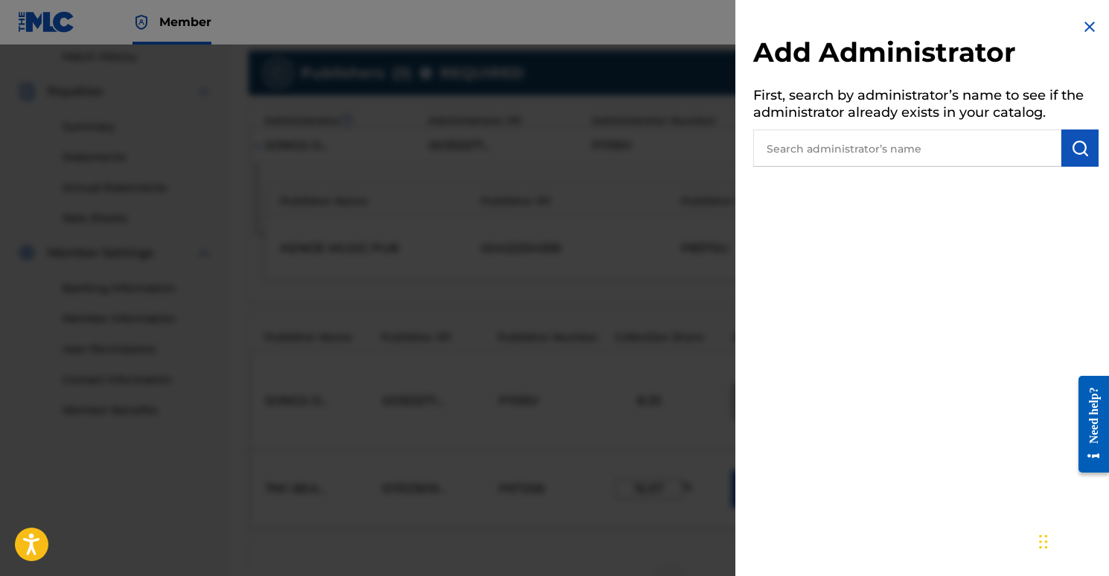
click at [1074, 28] on div "Add Administrator First, search by administrator’s name to see if the administr…" at bounding box center [926, 92] width 381 height 185
click at [1081, 27] on img at bounding box center [1090, 27] width 18 height 18
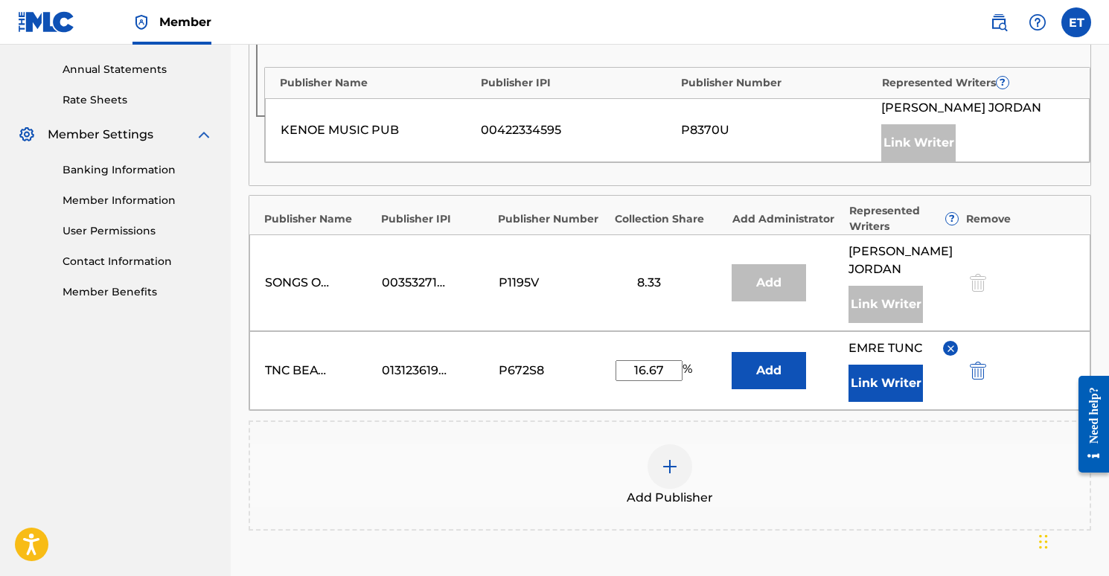
scroll to position [545, 0]
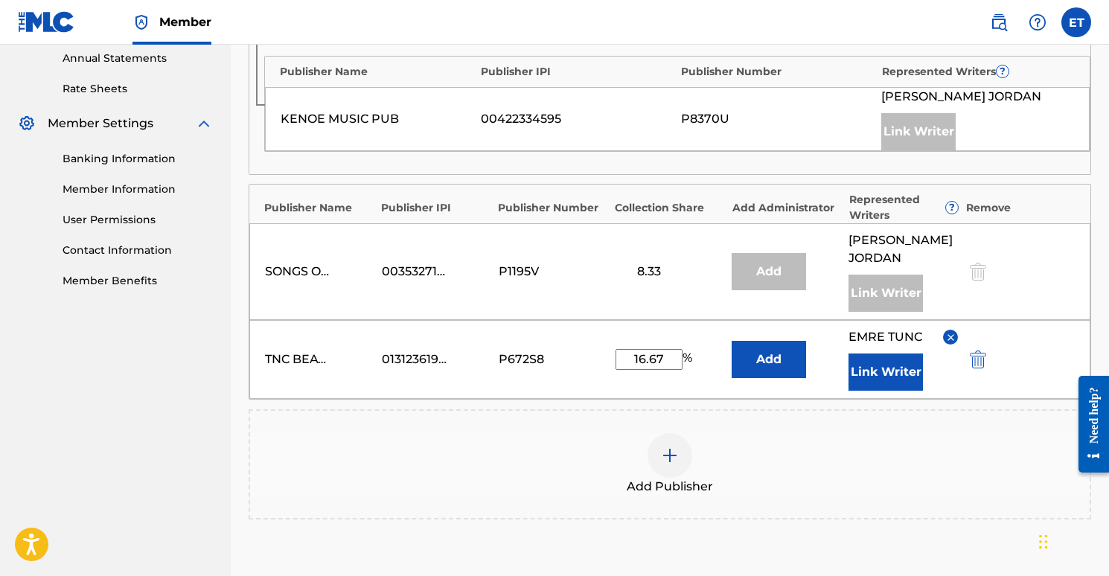
click at [770, 362] on button "Add" at bounding box center [769, 359] width 74 height 37
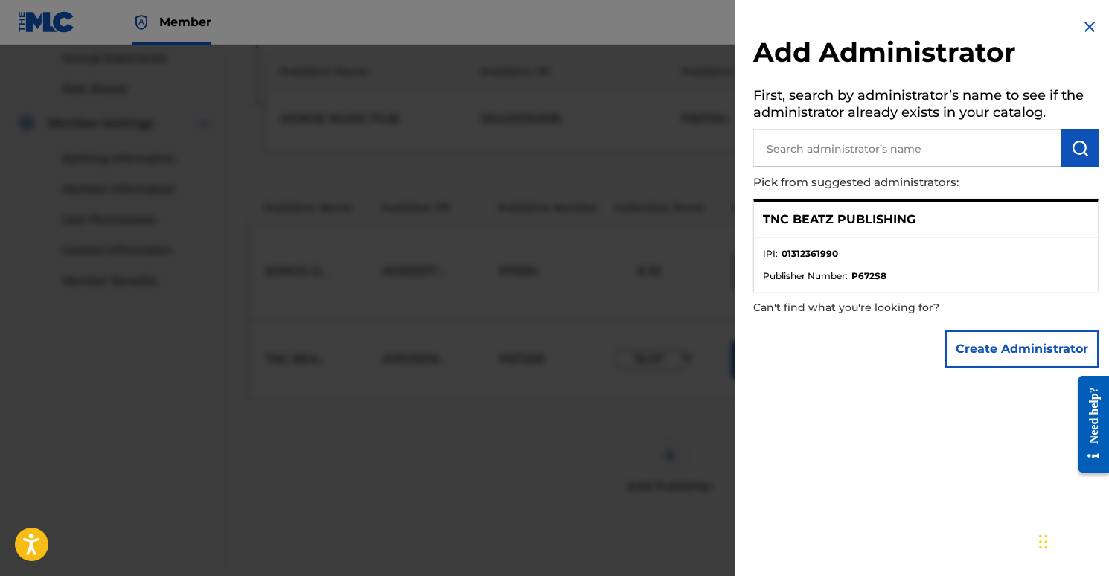
click at [985, 348] on button "Create Administrator" at bounding box center [1022, 349] width 153 height 37
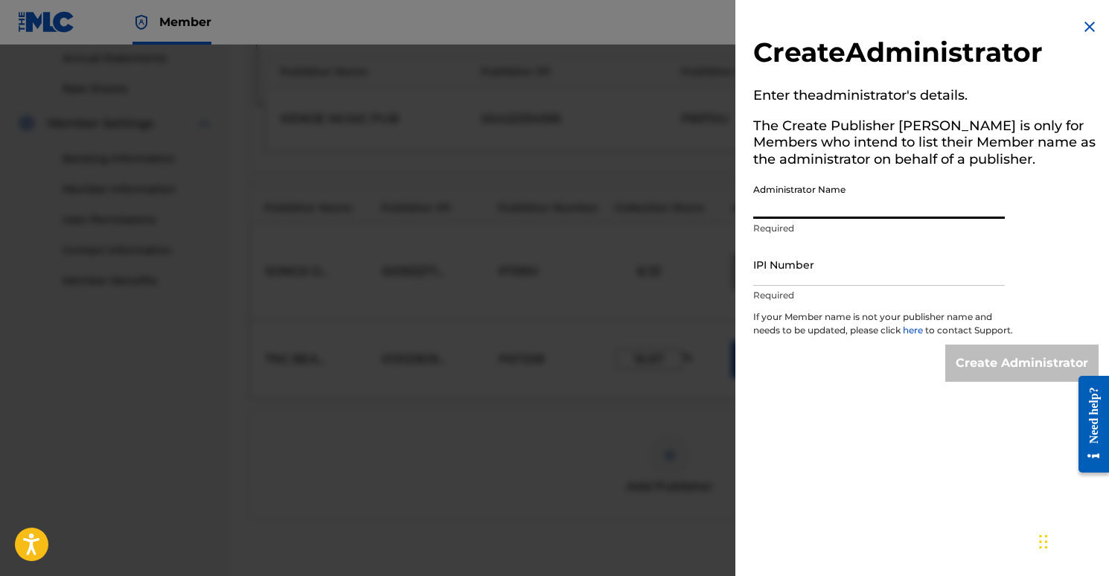
click at [878, 210] on input "Administrator Name" at bounding box center [880, 197] width 252 height 42
type input "TN Pub 1"
click at [923, 271] on input "IPI Number" at bounding box center [880, 264] width 252 height 42
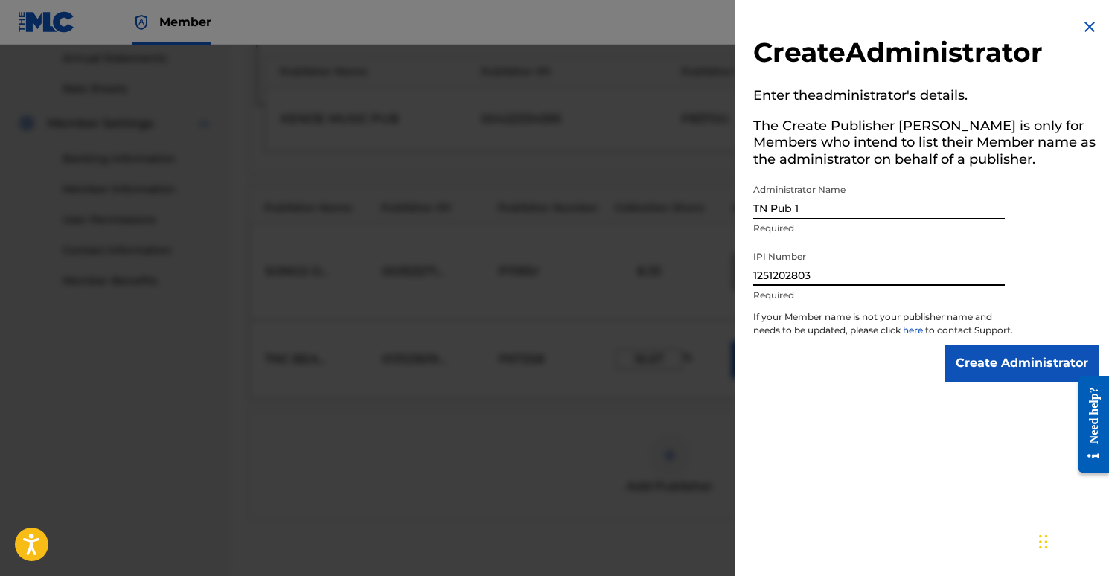
type input "1251202803"
click at [801, 400] on div "Create Administrator Enter the administrator 's details. The Create Publisher b…" at bounding box center [926, 200] width 381 height 400
click at [955, 378] on input "Create Administrator" at bounding box center [1022, 363] width 153 height 37
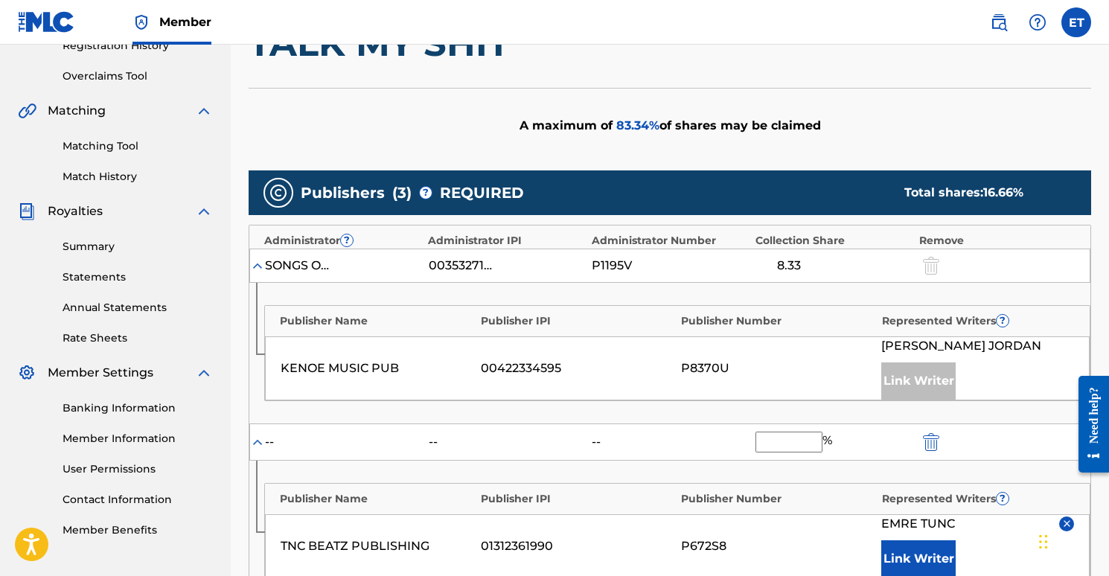
scroll to position [540, 0]
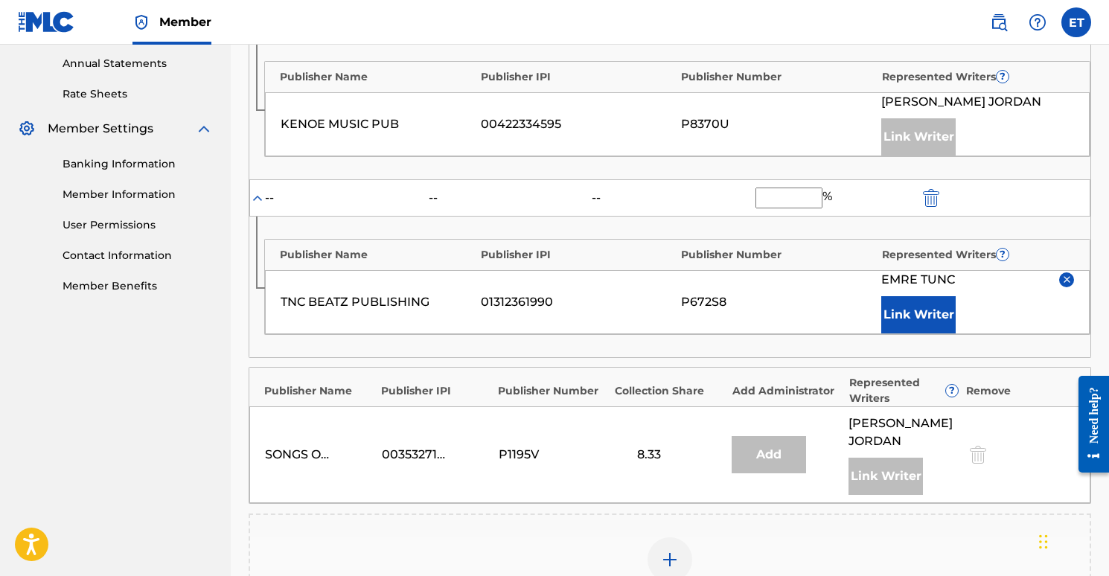
click at [258, 194] on img at bounding box center [257, 198] width 15 height 15
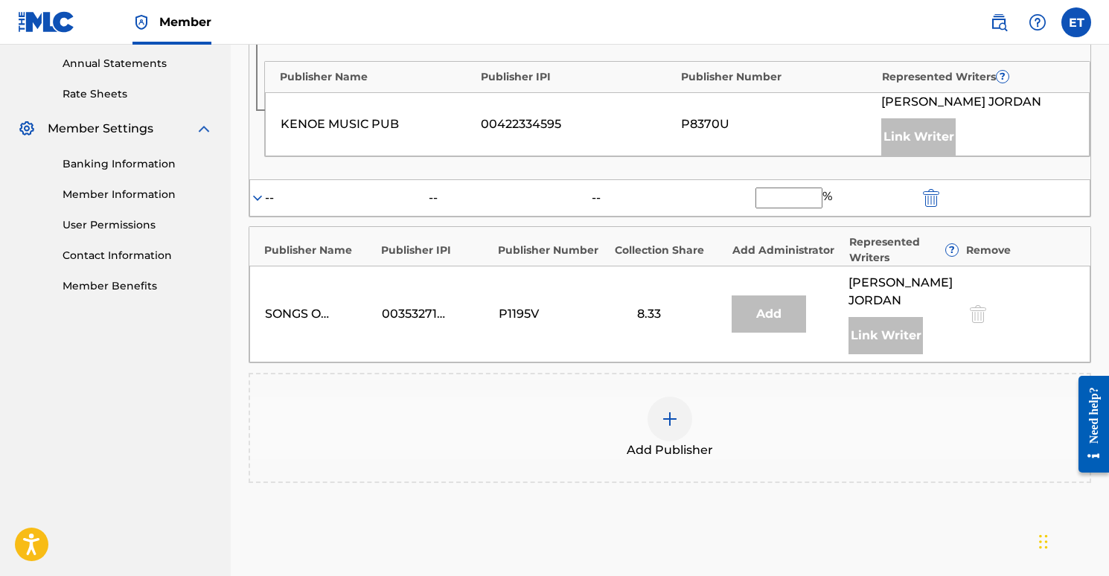
click at [258, 194] on img at bounding box center [257, 198] width 15 height 15
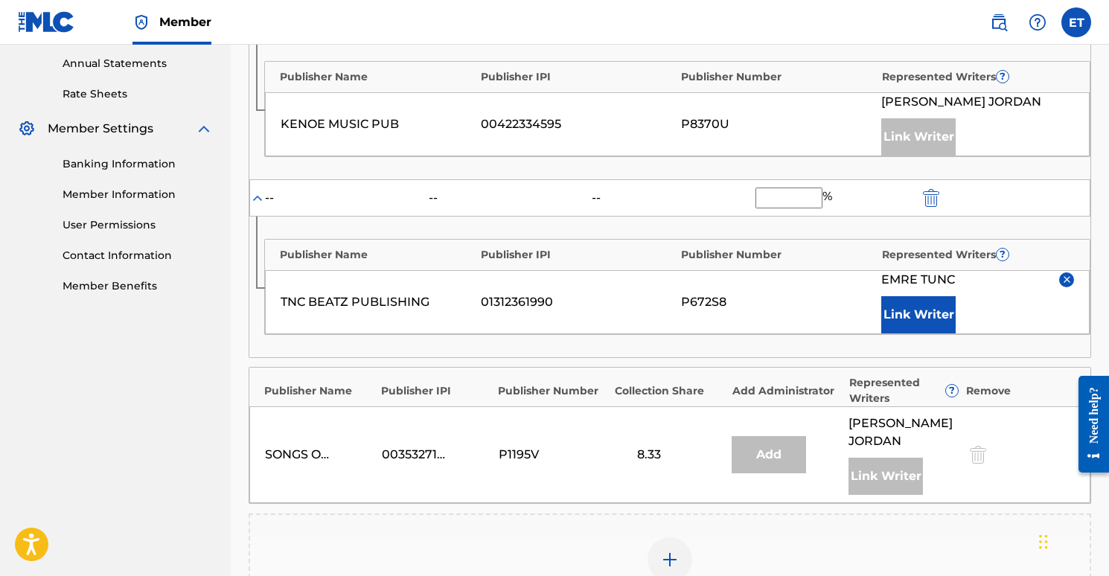
click at [779, 197] on input "text" at bounding box center [789, 198] width 67 height 21
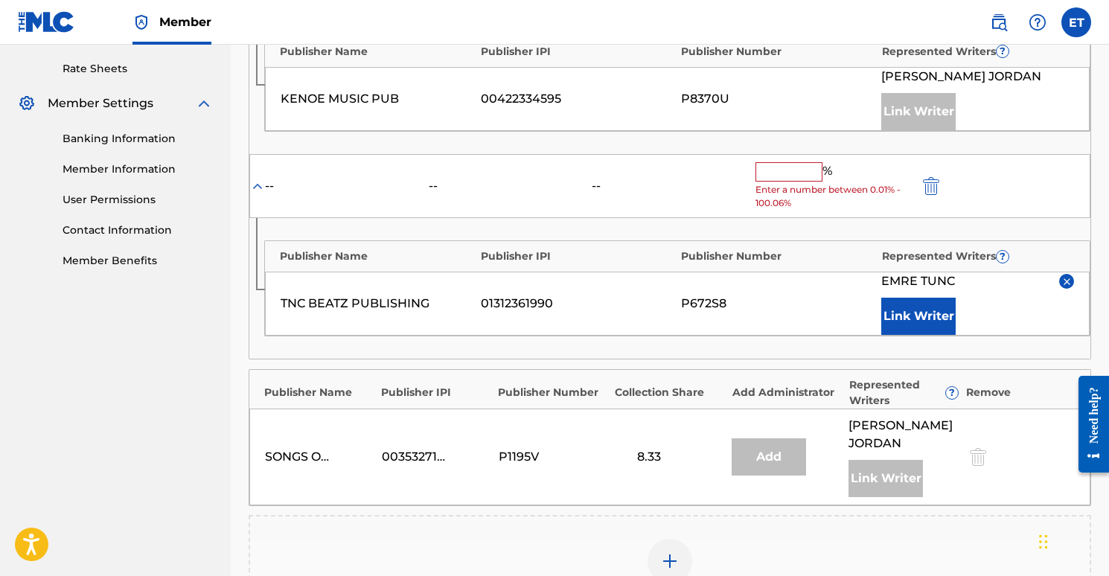
scroll to position [855, 0]
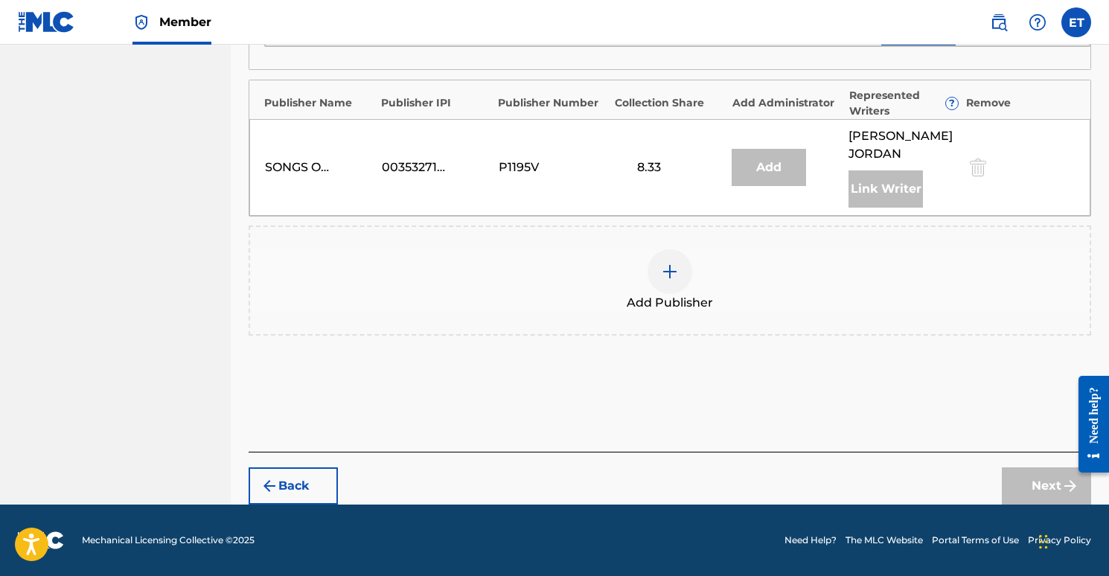
click at [297, 476] on button "Back" at bounding box center [293, 486] width 89 height 37
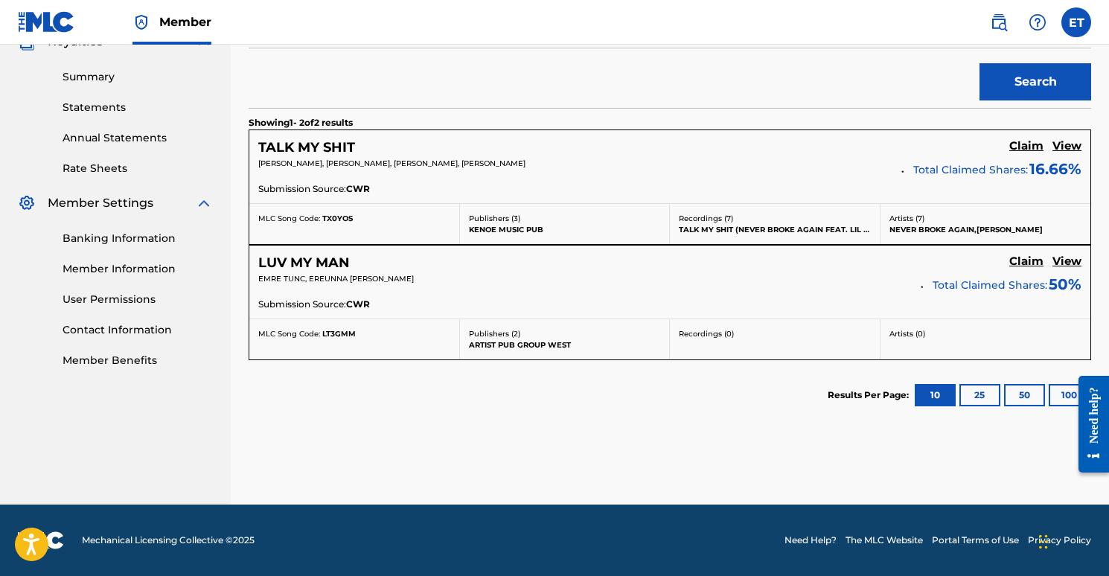
scroll to position [465, 0]
click at [1071, 147] on h5 "View" at bounding box center [1067, 146] width 29 height 14
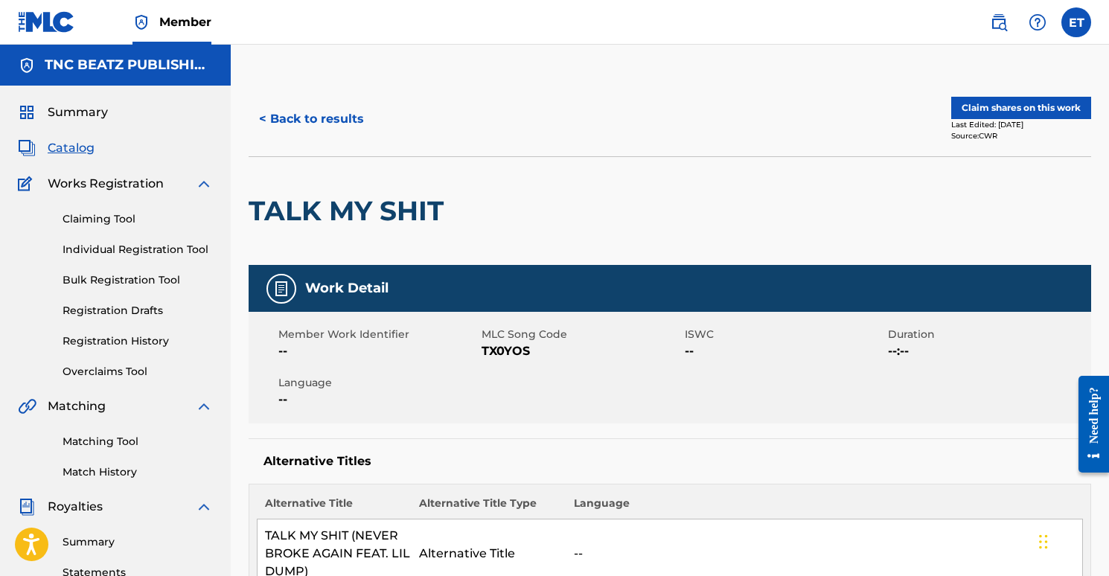
click at [331, 114] on button "< Back to results" at bounding box center [312, 119] width 126 height 37
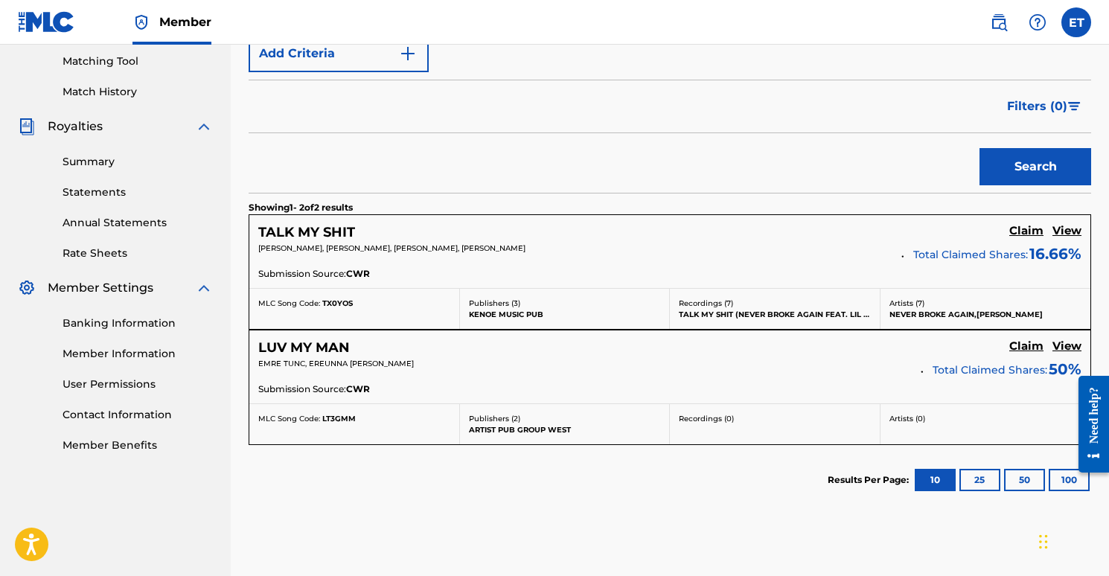
click at [1021, 228] on h5 "Claim" at bounding box center [1027, 231] width 34 height 14
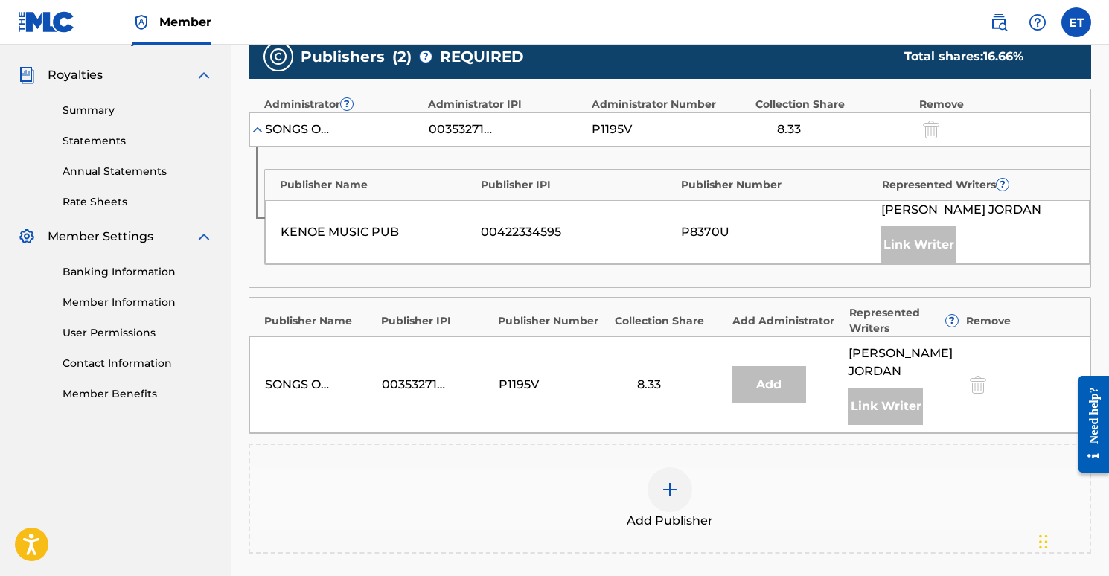
scroll to position [434, 0]
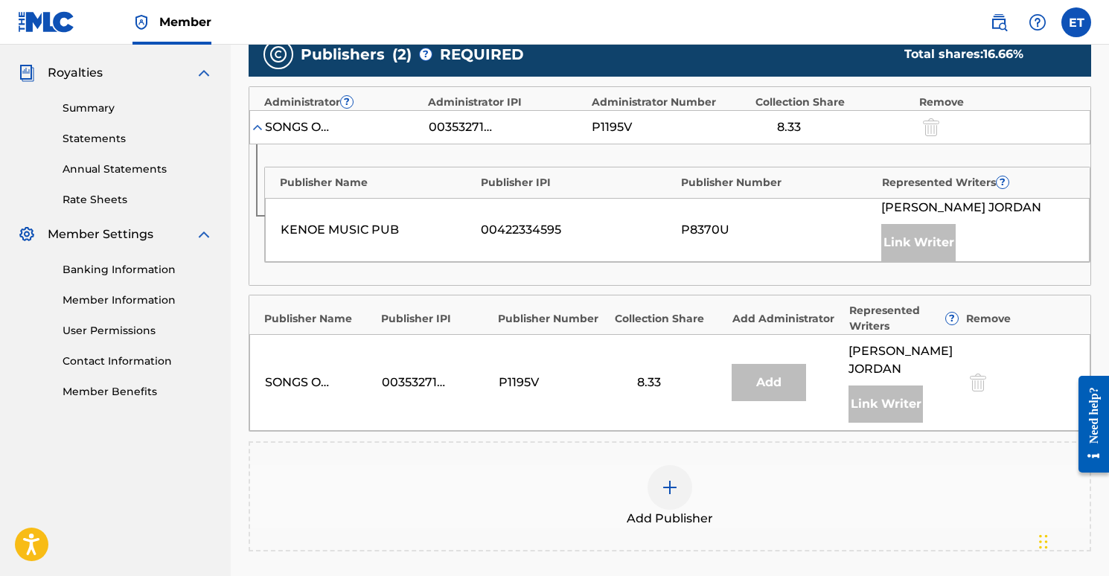
click at [661, 484] on img at bounding box center [670, 488] width 18 height 18
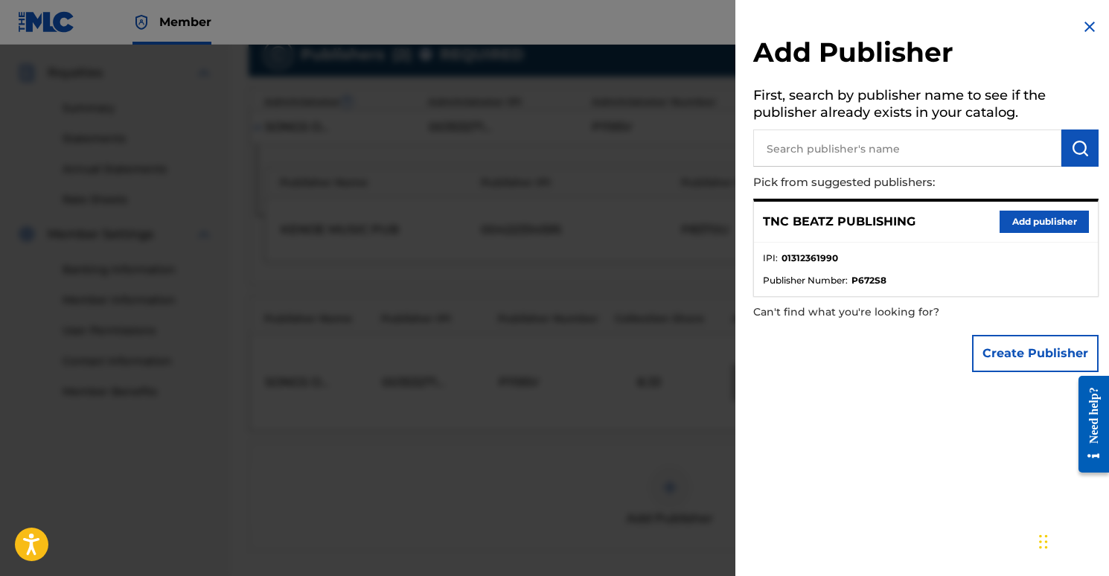
click at [1055, 216] on button "Add publisher" at bounding box center [1044, 222] width 89 height 22
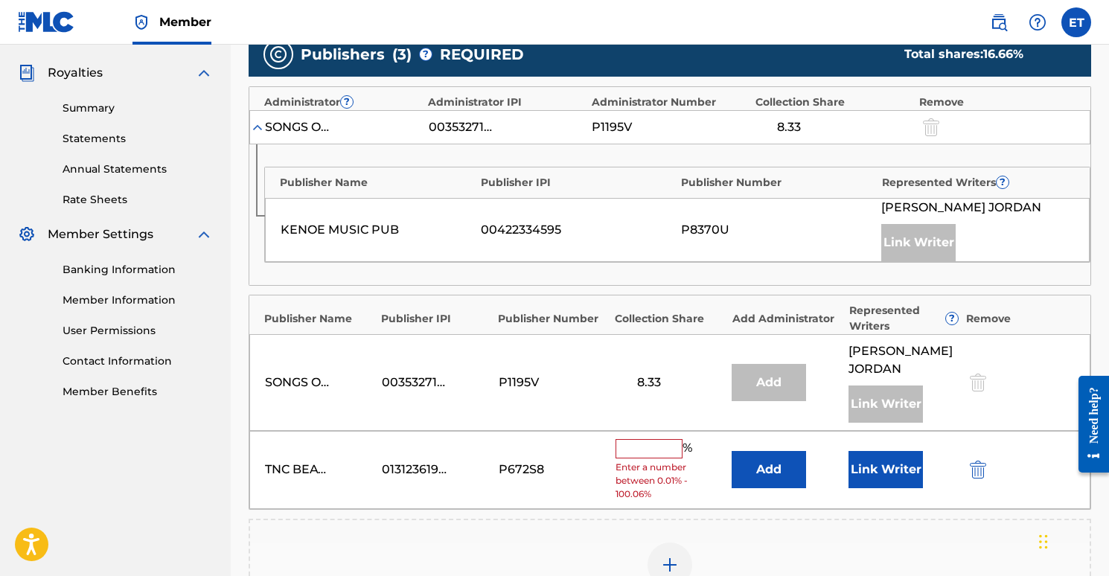
click at [886, 473] on button "Link Writer" at bounding box center [886, 469] width 74 height 37
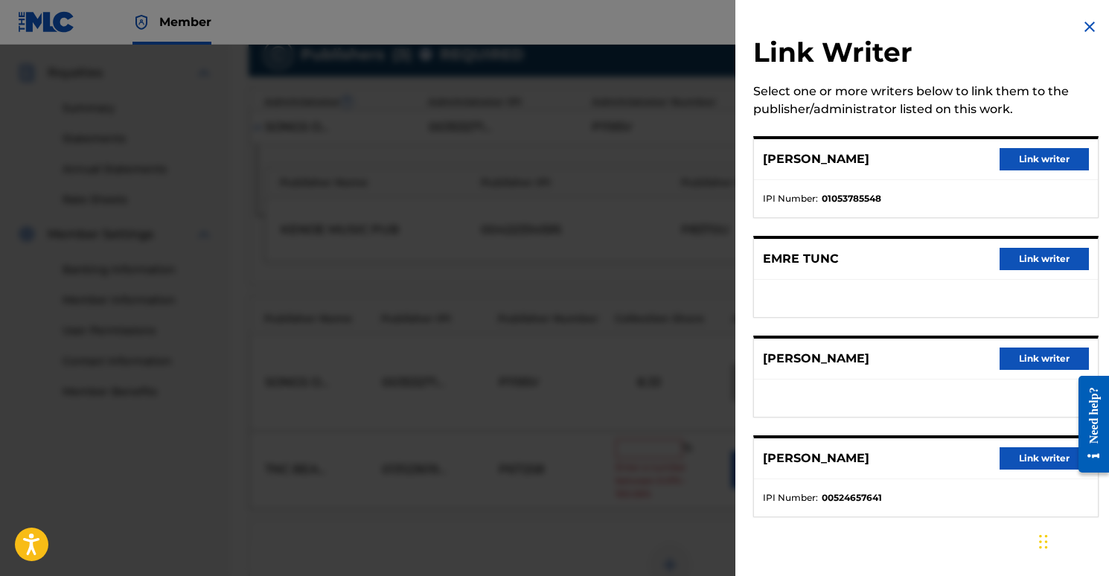
click at [1049, 256] on button "Link writer" at bounding box center [1044, 259] width 89 height 22
click at [1049, 256] on div "MAURICE JORDAN Link Writer" at bounding box center [978, 230] width 193 height 63
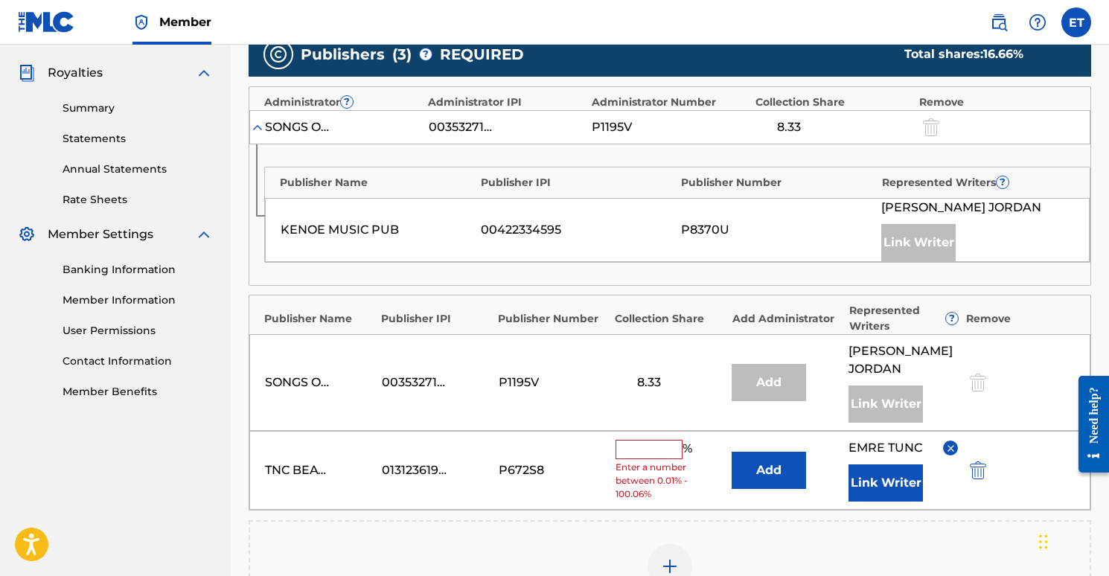
click at [771, 475] on button "Add" at bounding box center [769, 470] width 74 height 37
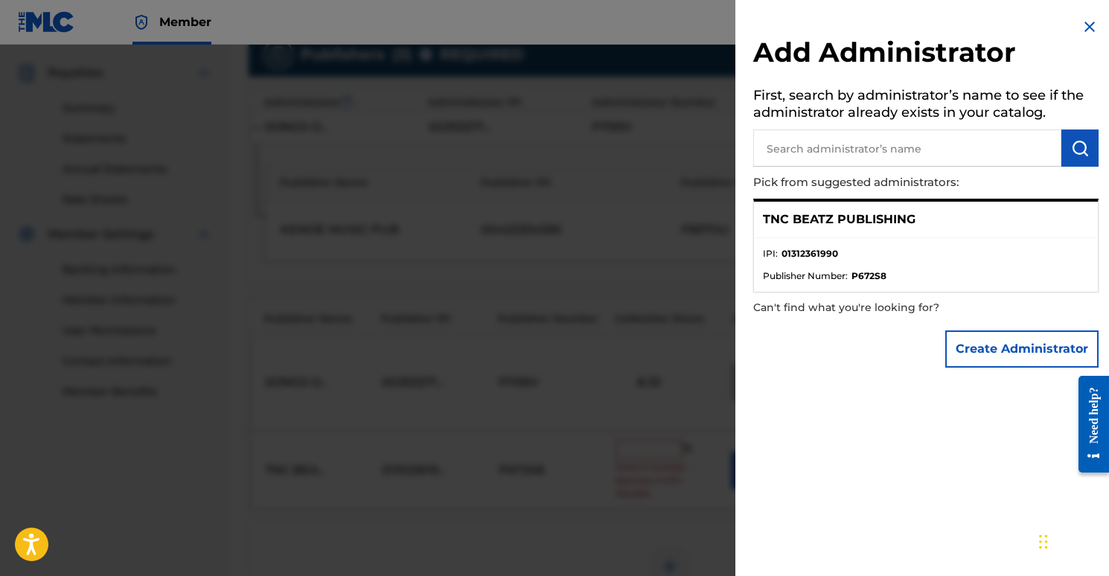
click at [882, 162] on input "text" at bounding box center [908, 148] width 308 height 37
type input "tn pub 1"
click at [1065, 146] on button "submit" at bounding box center [1080, 148] width 37 height 37
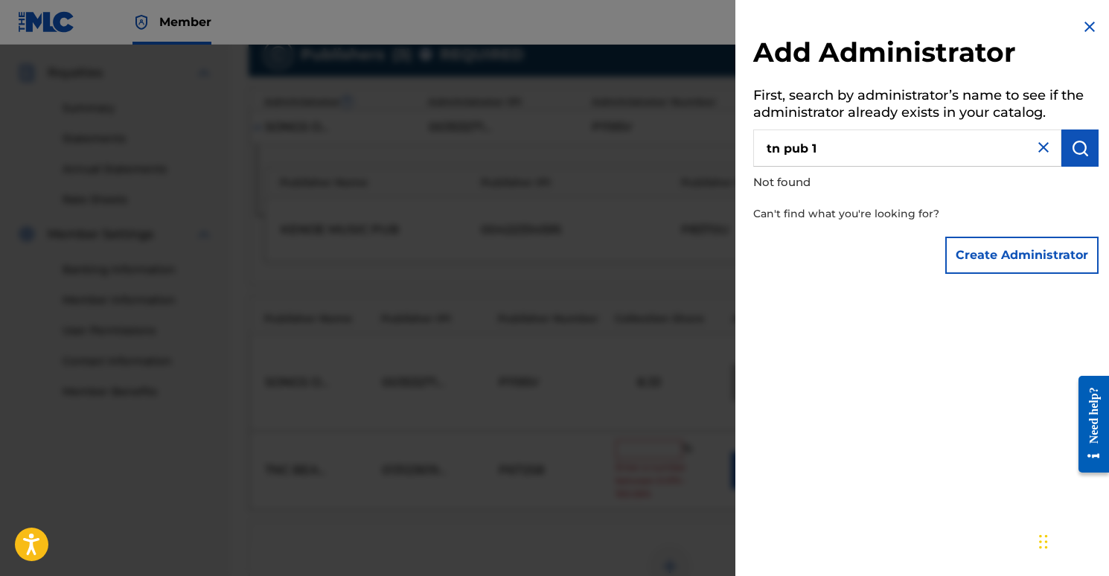
click at [990, 255] on button "Create Administrator" at bounding box center [1022, 255] width 153 height 37
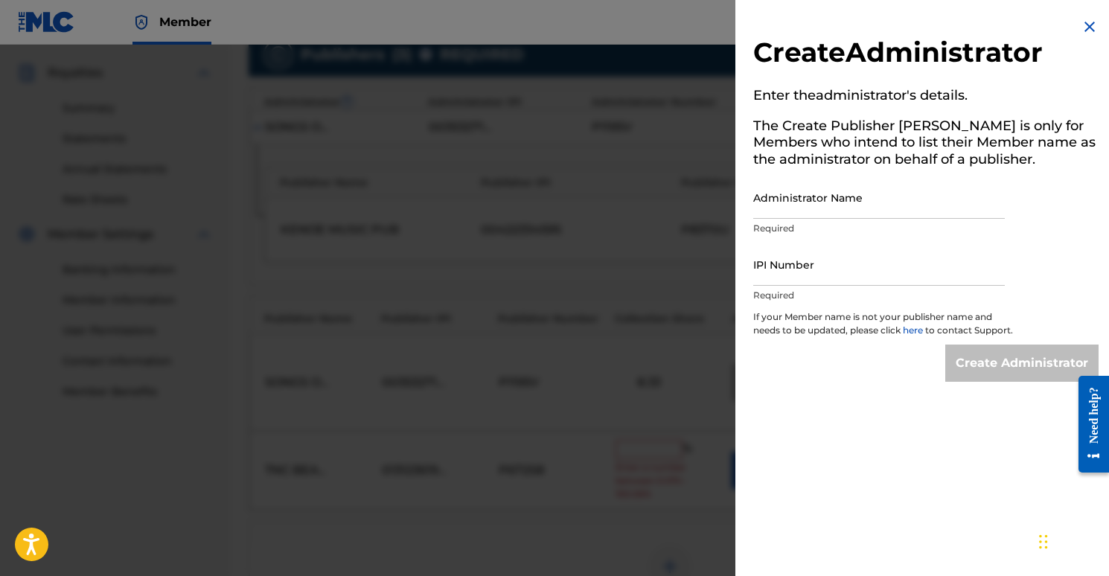
click at [856, 203] on input "Administrator Name" at bounding box center [880, 197] width 252 height 42
click at [841, 278] on input "IPI Number" at bounding box center [880, 264] width 252 height 42
click at [800, 200] on input "Administrator Name" at bounding box center [880, 197] width 252 height 42
type input "TN Pub 1"
click at [807, 263] on input "IPI Number" at bounding box center [880, 264] width 252 height 42
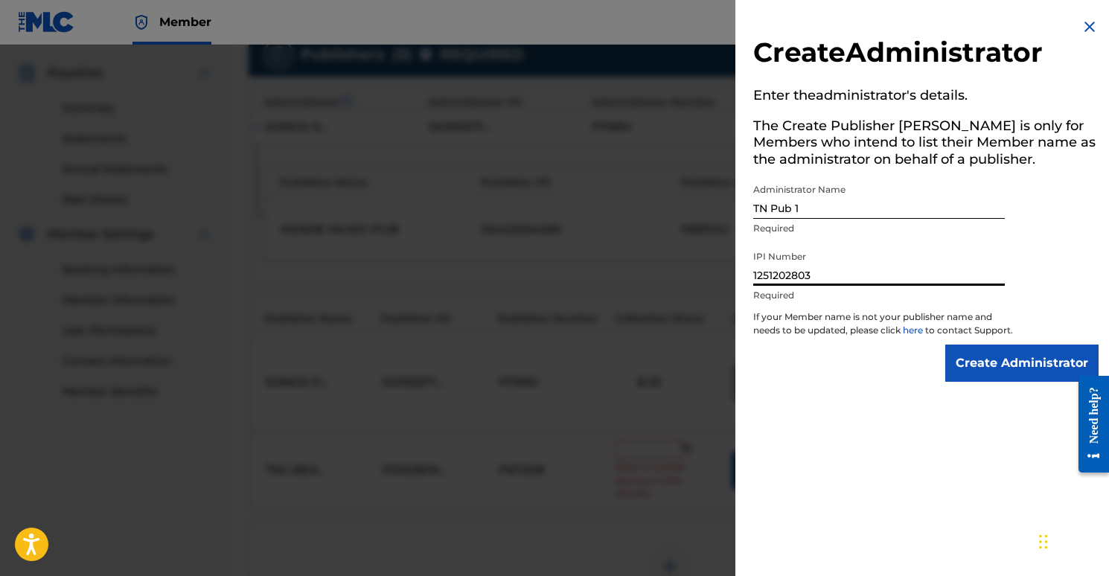
type input "1251202803"
click at [883, 382] on div "Create Administrator" at bounding box center [926, 363] width 345 height 37
click at [1016, 366] on input "Create Administrator" at bounding box center [1022, 363] width 153 height 37
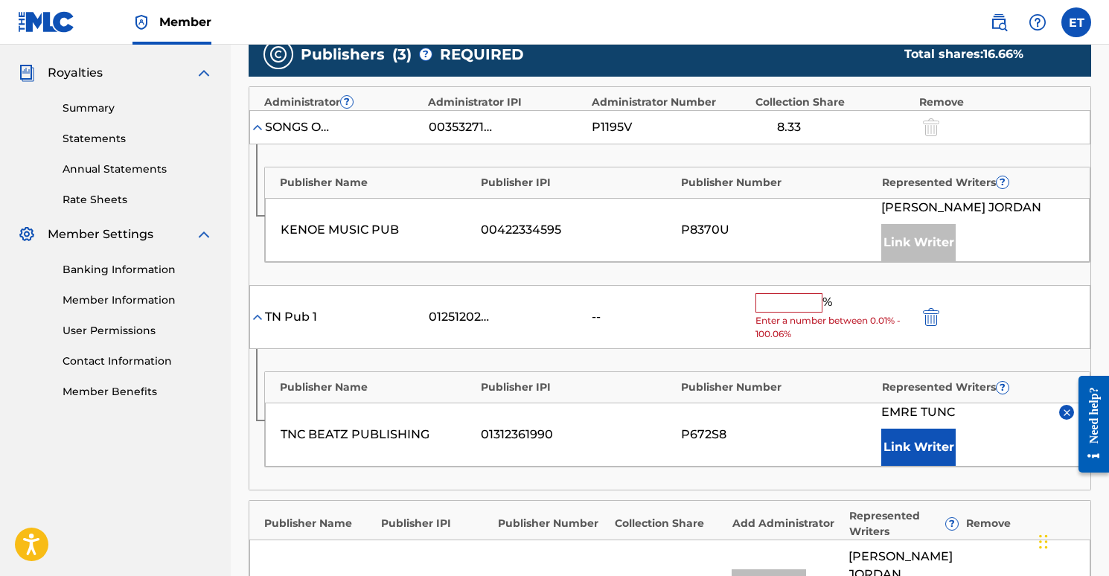
click at [812, 300] on input "text" at bounding box center [789, 302] width 67 height 19
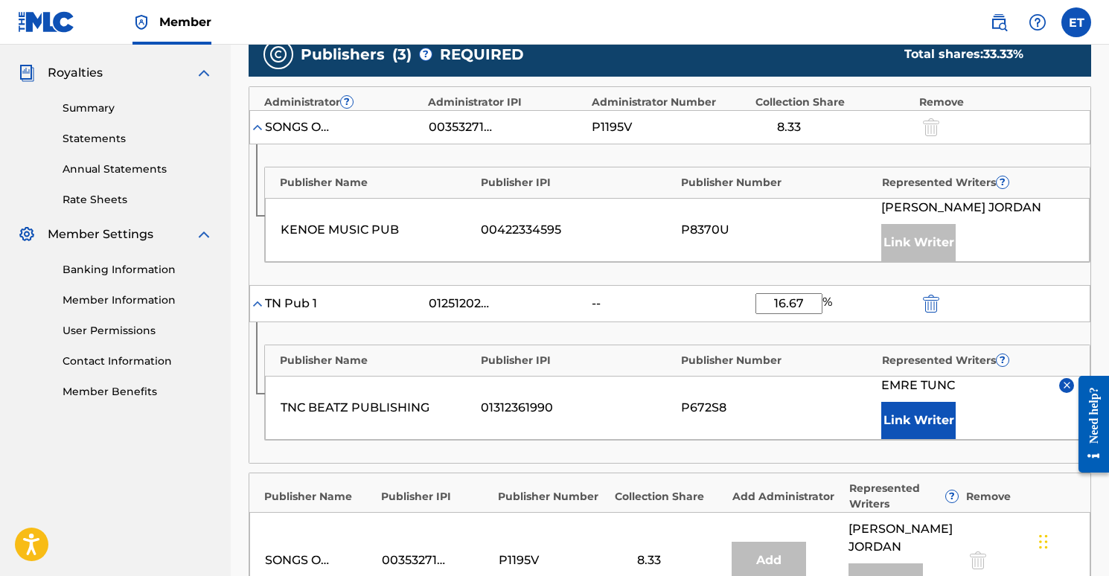
type input "16.67"
click at [253, 427] on div "Publisher Name Publisher IPI Publisher Number Represented Writers ? TNC BEATZ P…" at bounding box center [669, 392] width 841 height 141
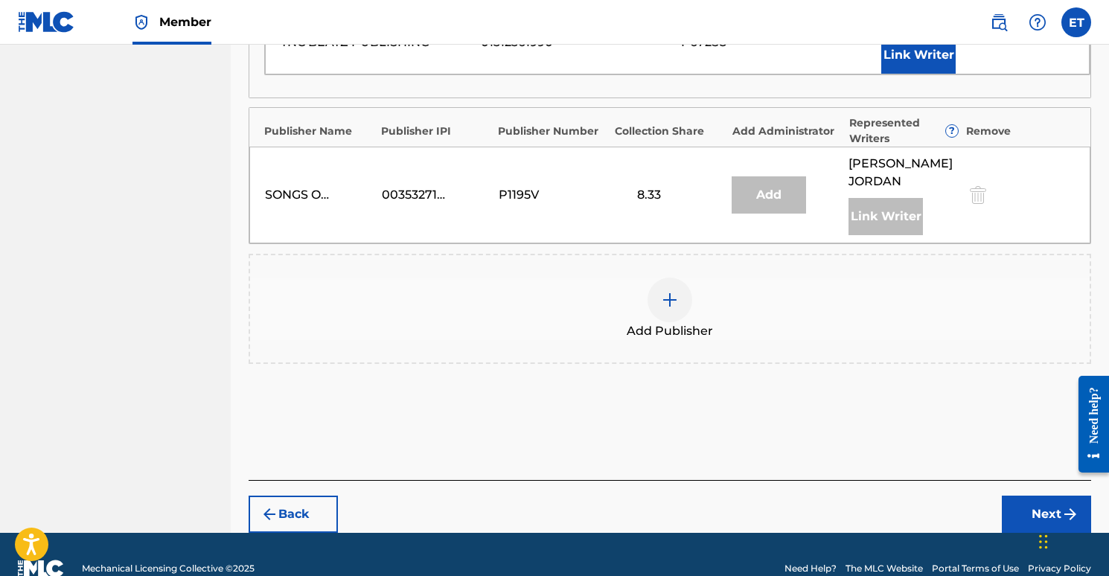
scroll to position [818, 0]
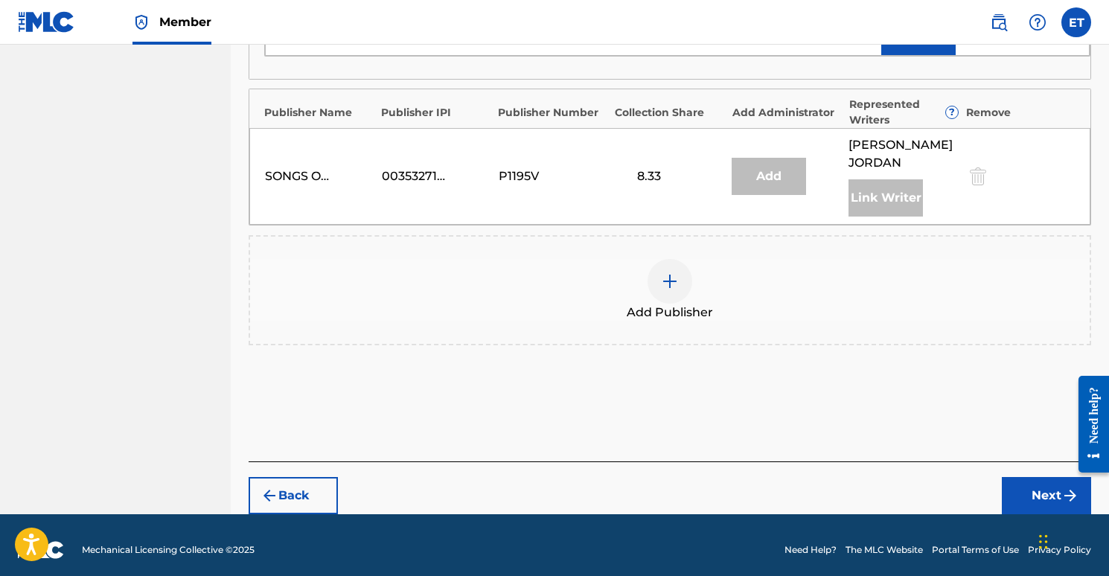
click at [1024, 487] on button "Next" at bounding box center [1046, 495] width 89 height 37
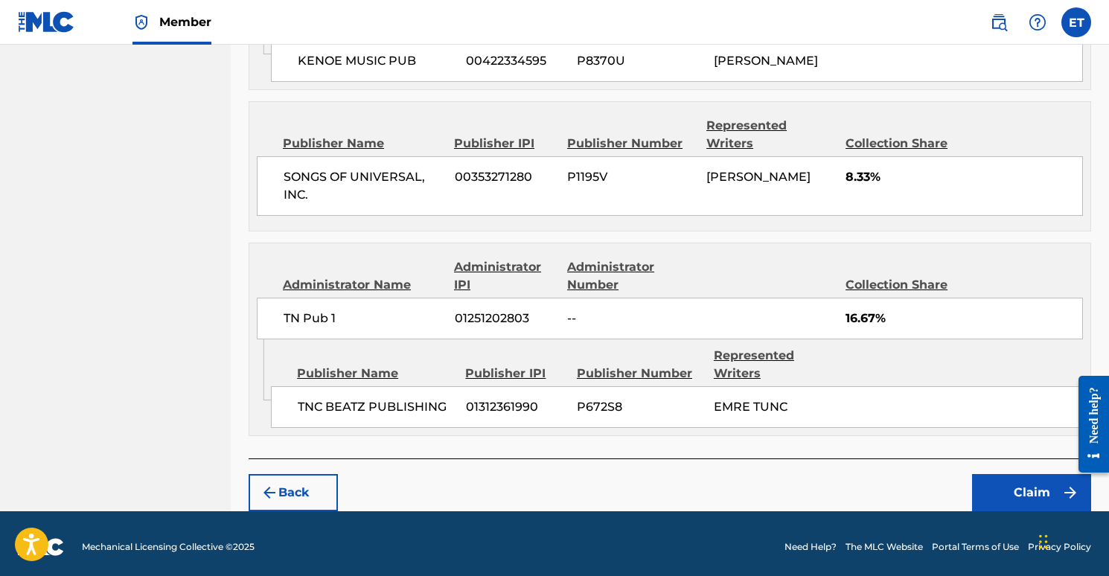
scroll to position [819, 0]
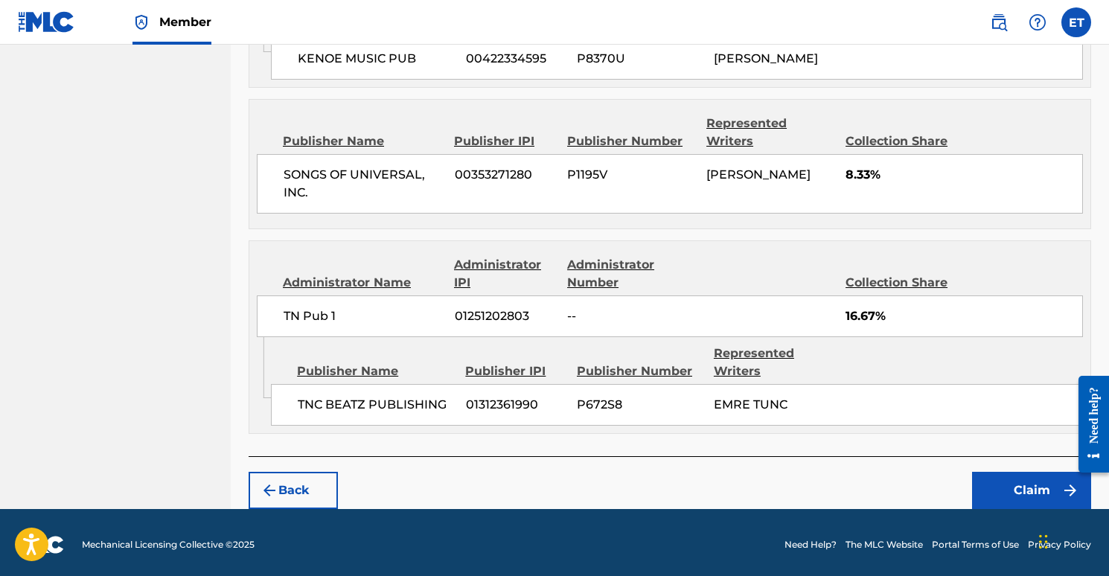
click at [1007, 482] on button "Claim" at bounding box center [1031, 490] width 119 height 37
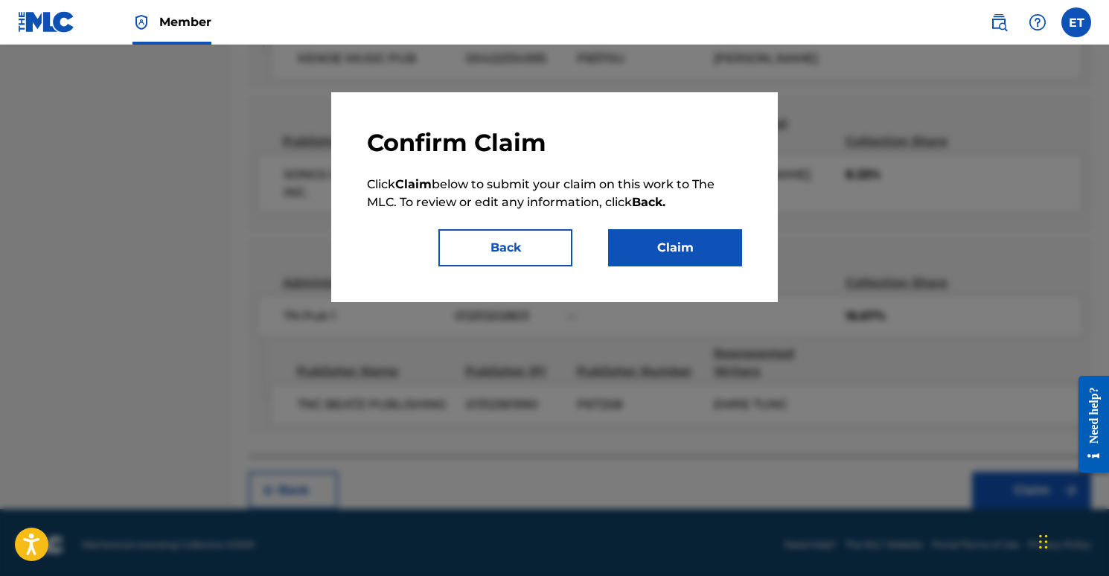
click at [671, 244] on button "Claim" at bounding box center [675, 247] width 134 height 37
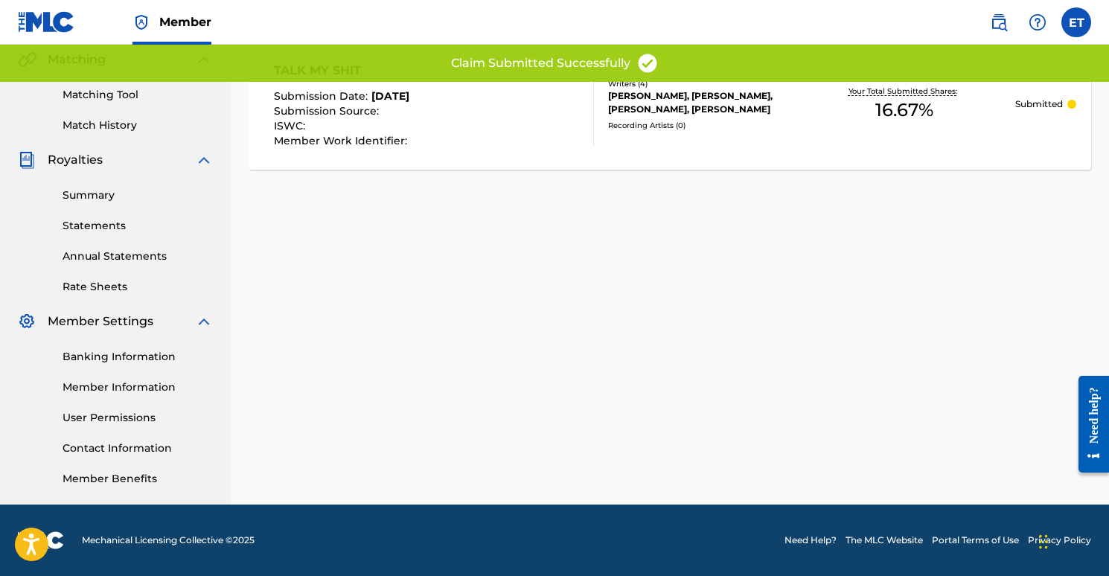
scroll to position [78, 0]
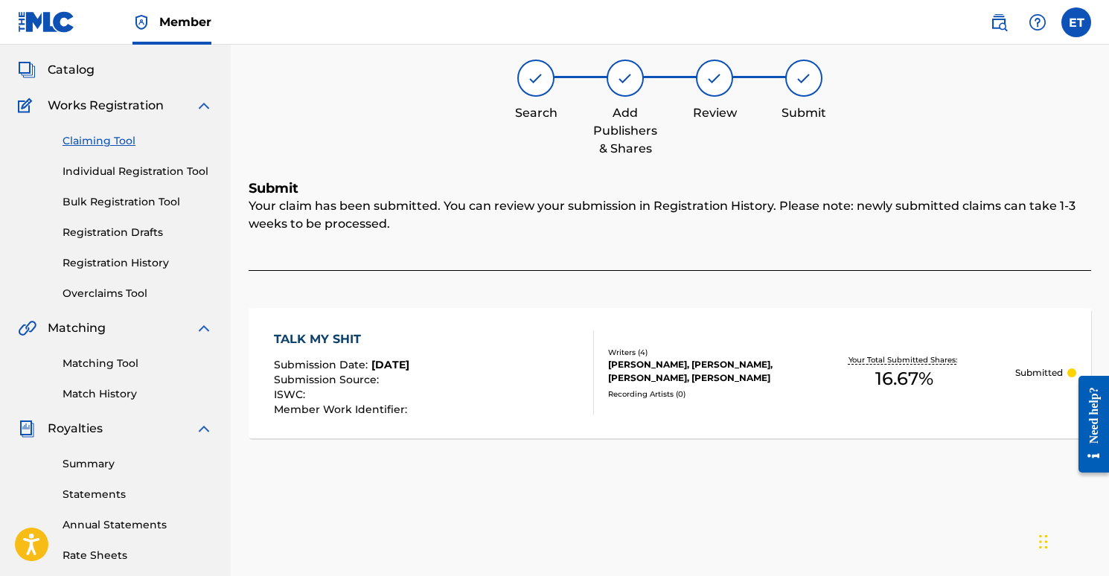
click at [383, 331] on div "TALK MY SHIT" at bounding box center [342, 340] width 137 height 18
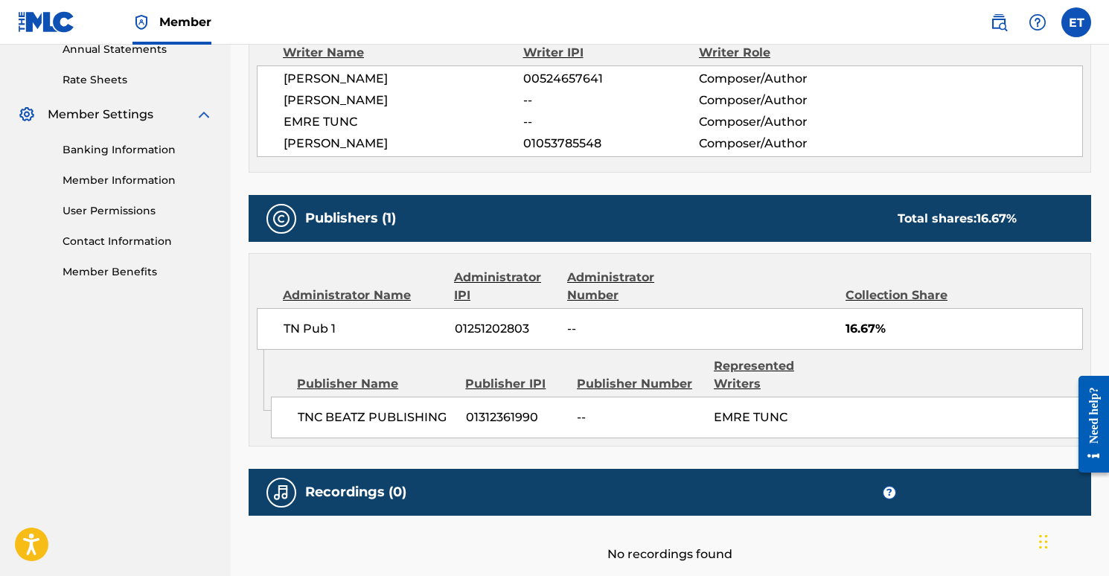
scroll to position [632, 0]
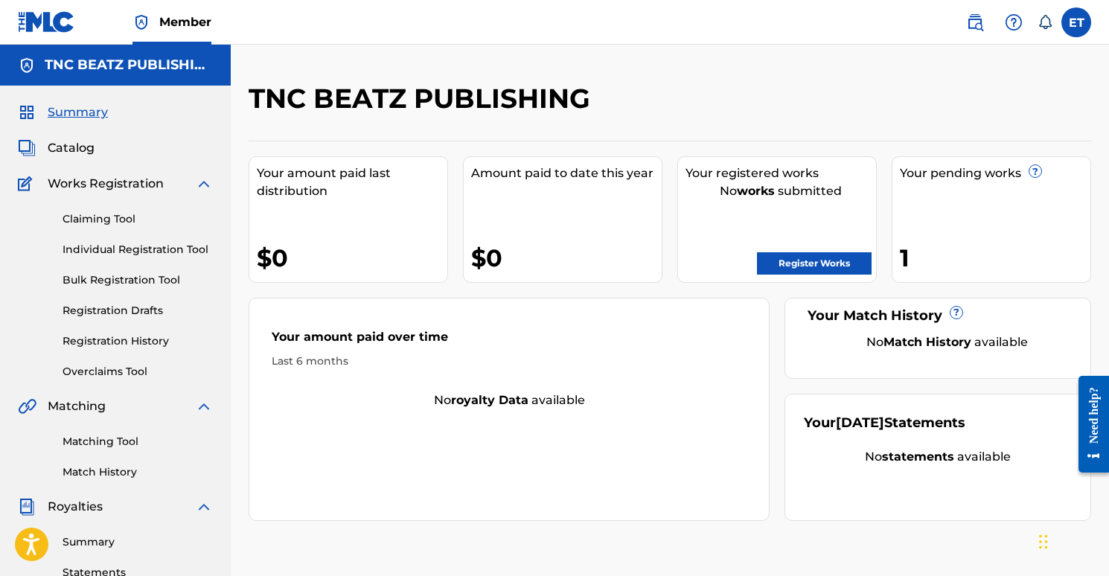
click at [98, 218] on link "Claiming Tool" at bounding box center [138, 219] width 150 height 16
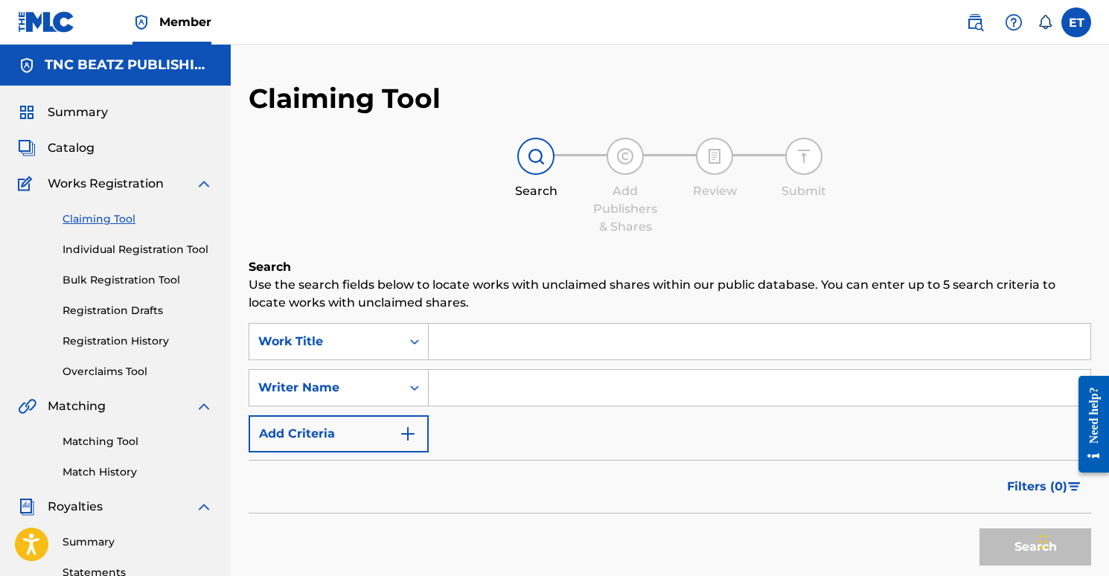
click at [469, 336] on input "Search Form" at bounding box center [760, 342] width 662 height 36
type input "ı"
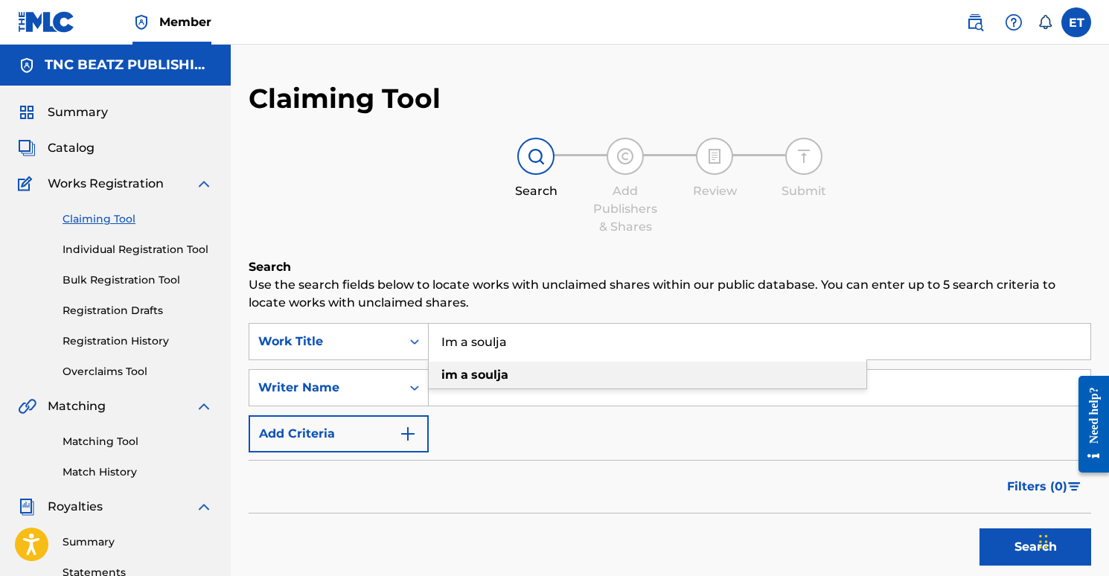
click at [484, 371] on strong "soulja" at bounding box center [489, 375] width 37 height 14
type input "im a soulja"
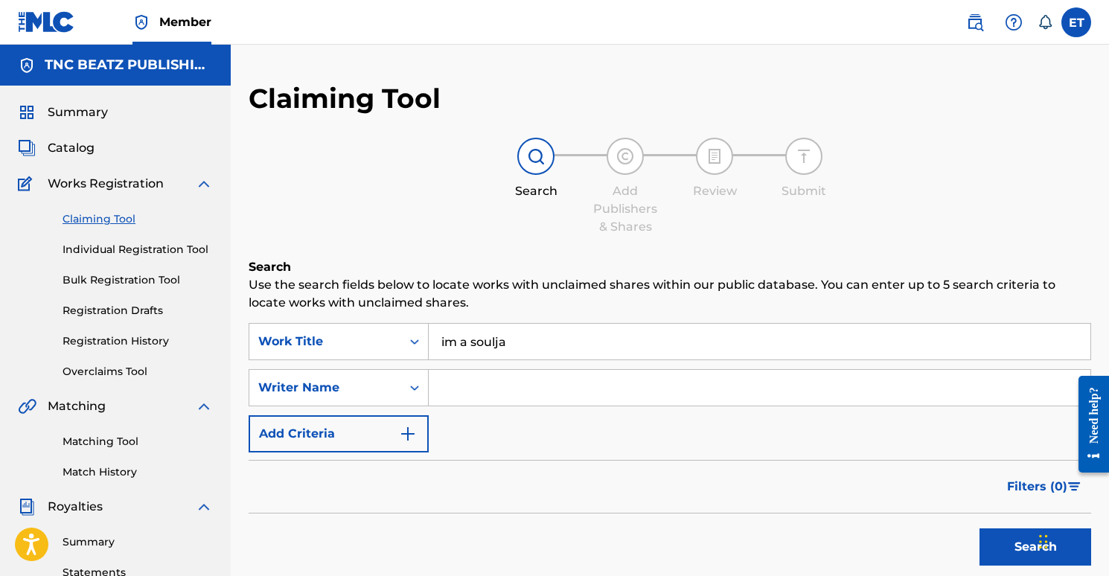
click at [986, 532] on button "Search" at bounding box center [1036, 547] width 112 height 37
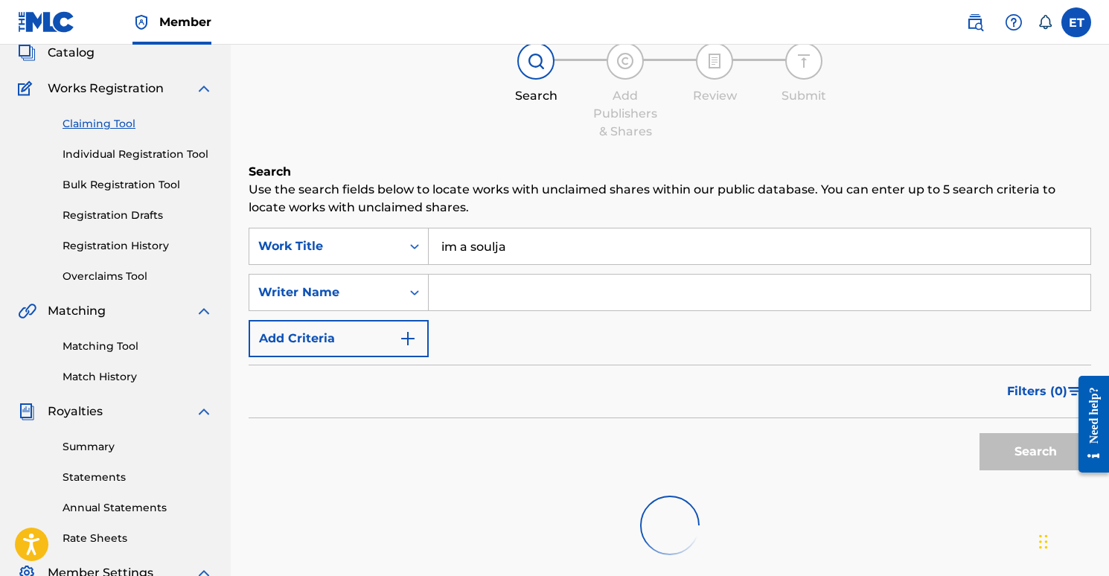
scroll to position [301, 0]
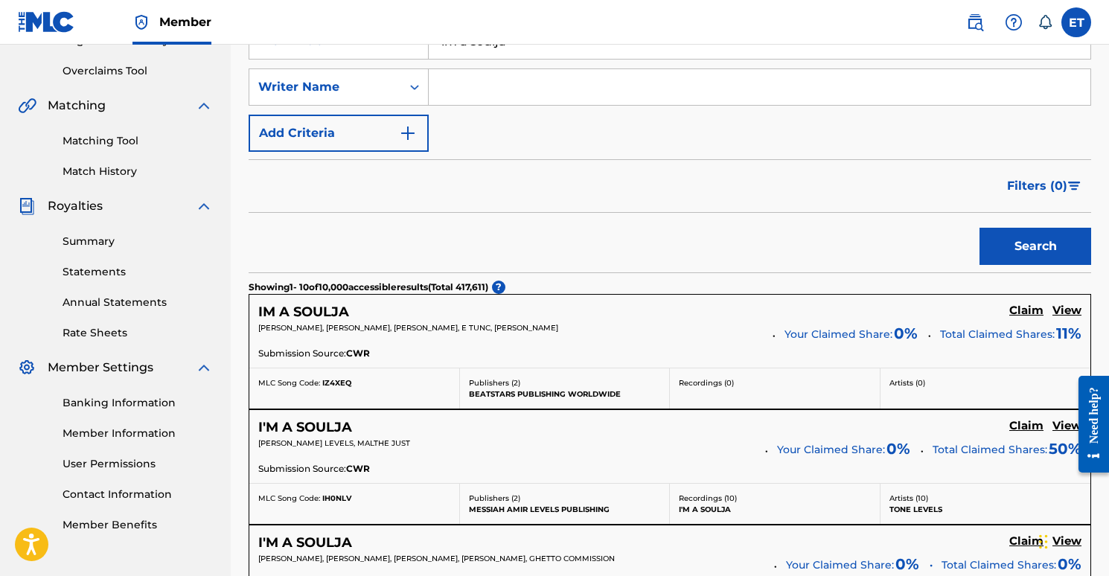
click at [1069, 308] on h5 "View" at bounding box center [1067, 311] width 29 height 14
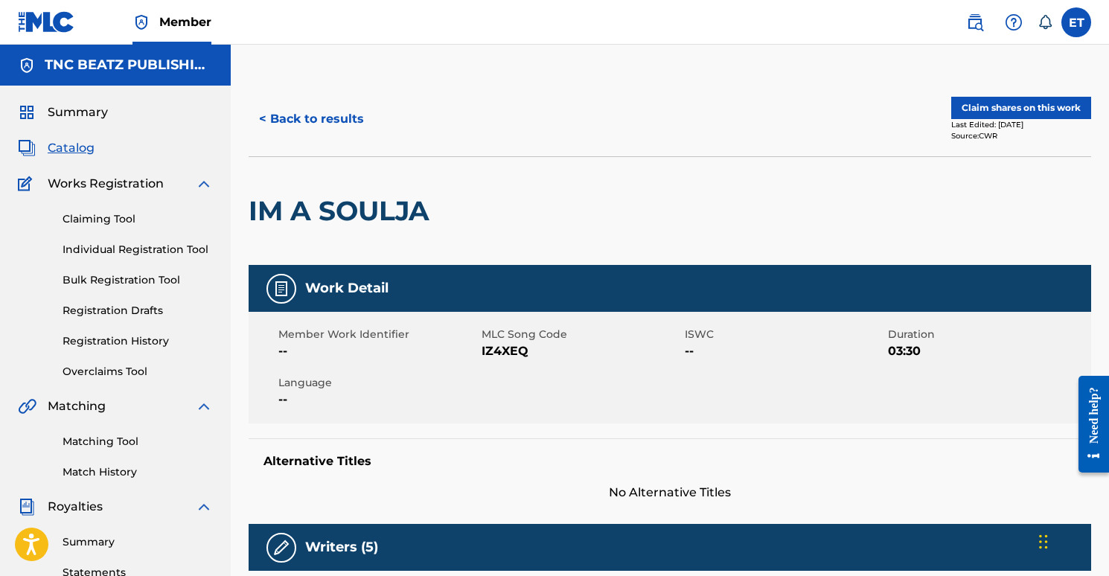
click at [280, 110] on button "< Back to results" at bounding box center [312, 119] width 126 height 37
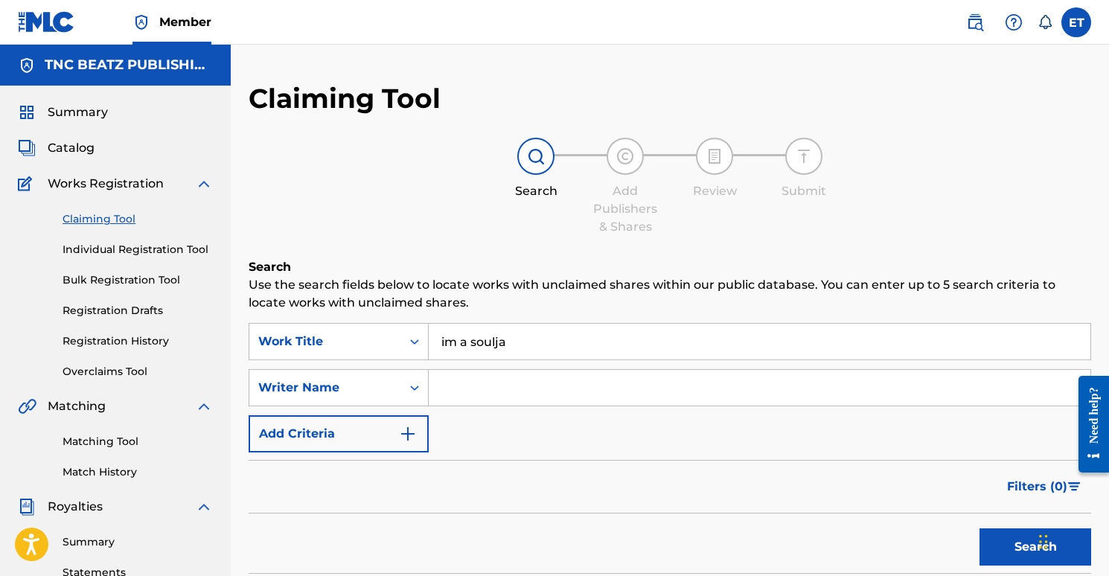
scroll to position [301, 0]
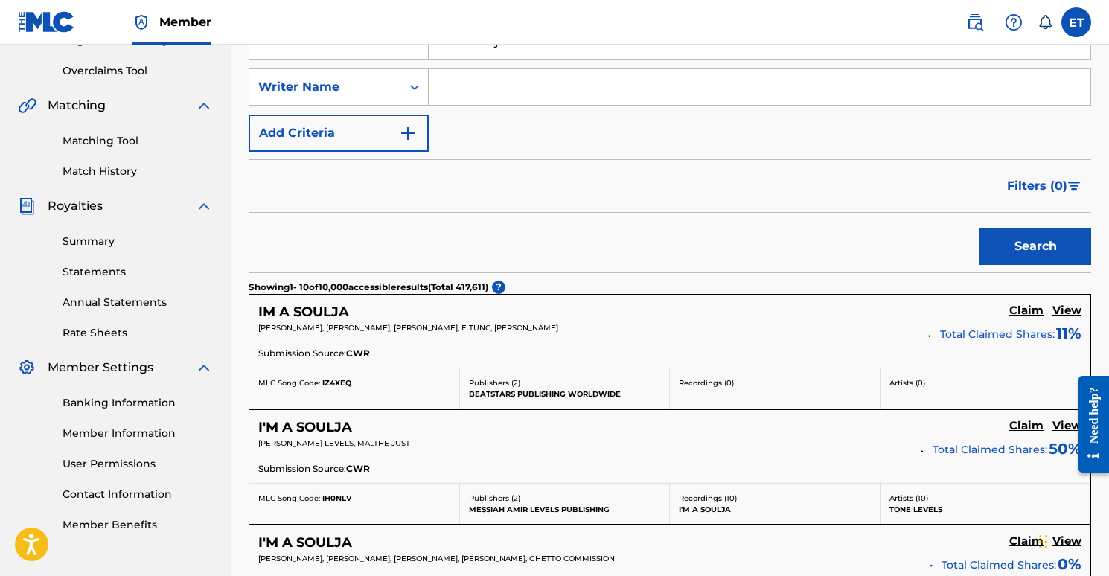
click at [1026, 310] on h5 "Claim" at bounding box center [1027, 311] width 34 height 14
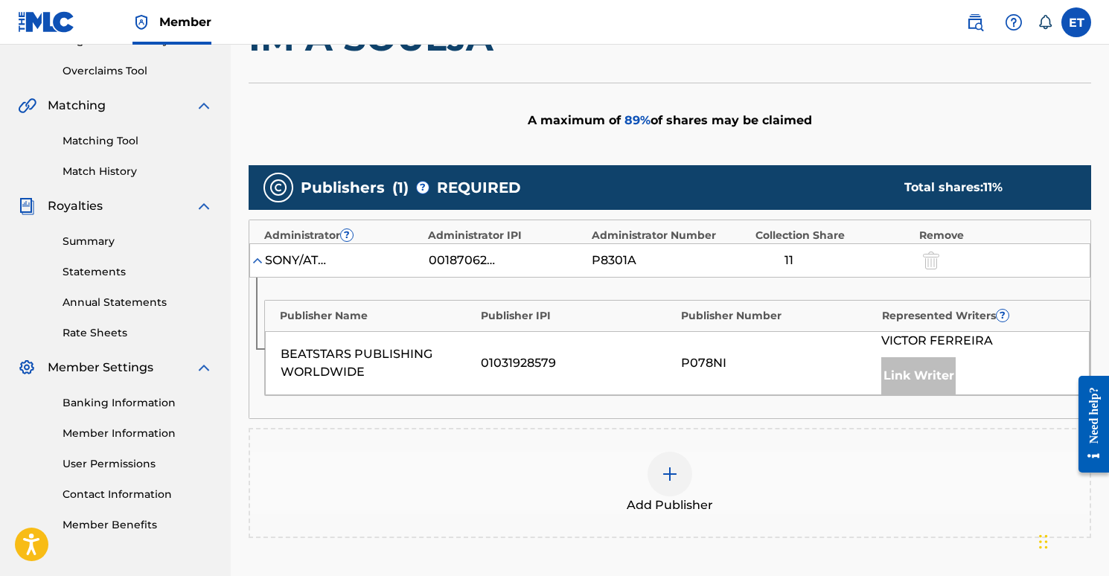
click at [676, 475] on img at bounding box center [670, 474] width 18 height 18
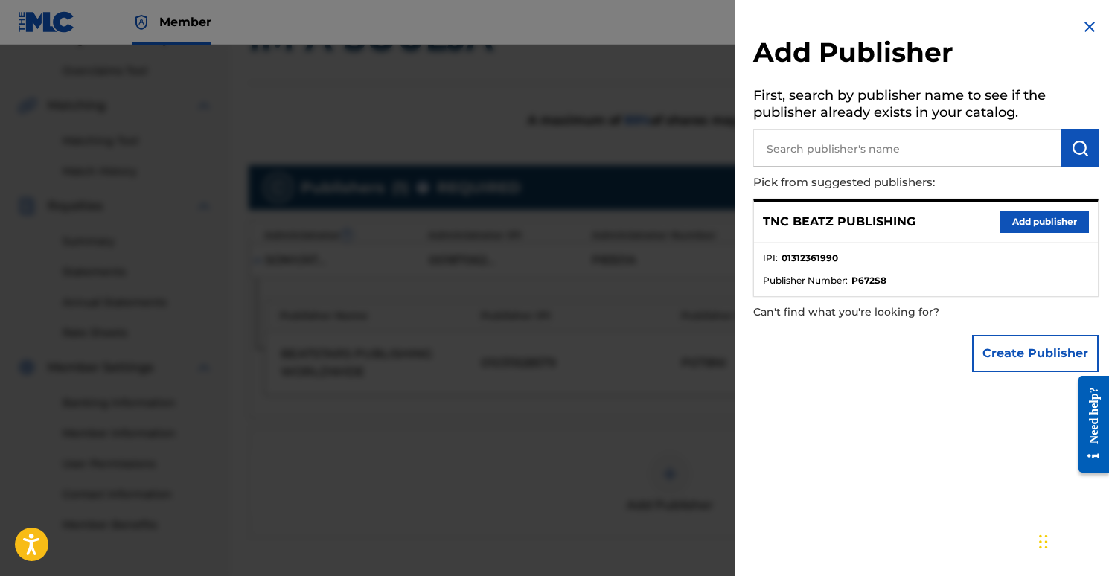
click at [1015, 218] on button "Add publisher" at bounding box center [1044, 222] width 89 height 22
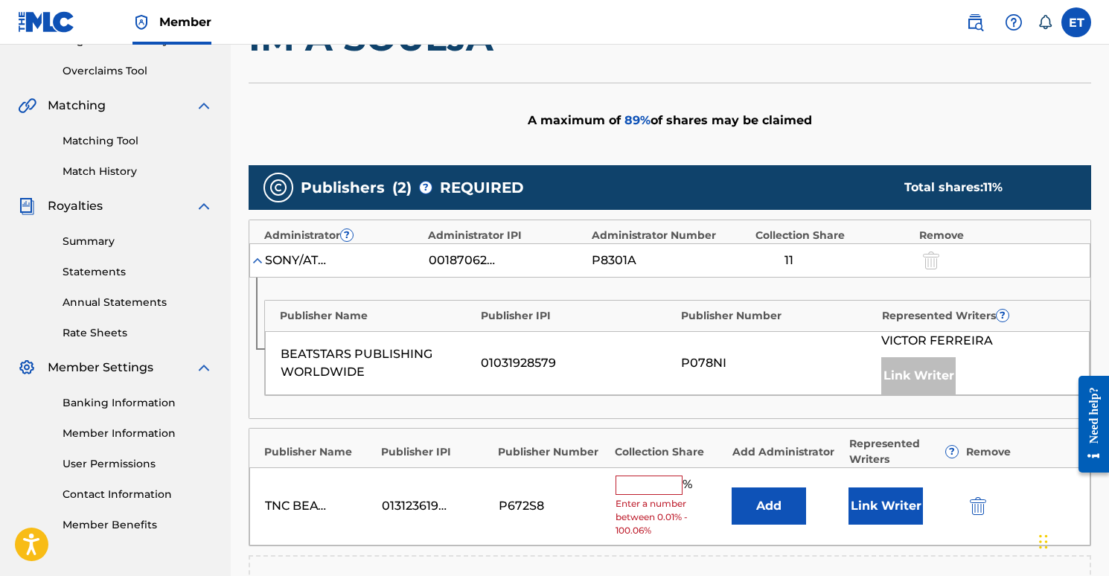
click at [879, 504] on button "Link Writer" at bounding box center [886, 506] width 74 height 37
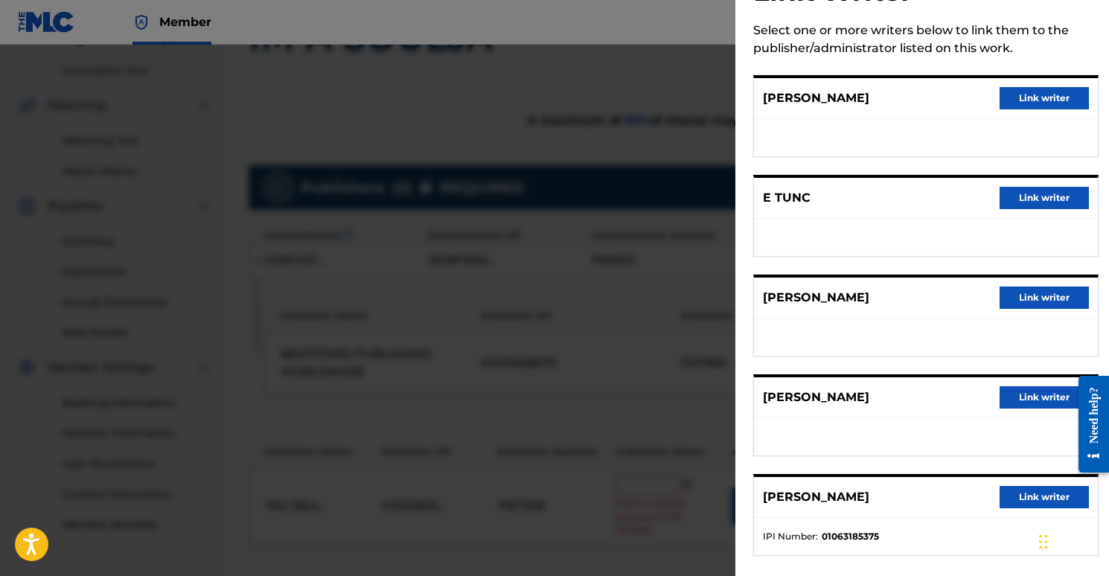
scroll to position [0, 0]
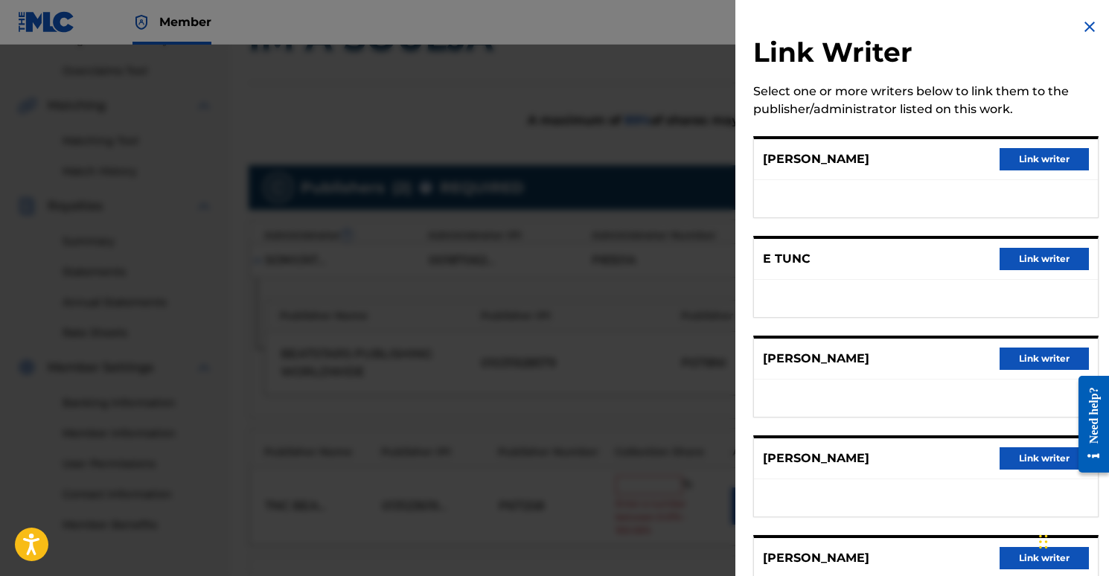
click at [1026, 255] on button "Link writer" at bounding box center [1044, 259] width 89 height 22
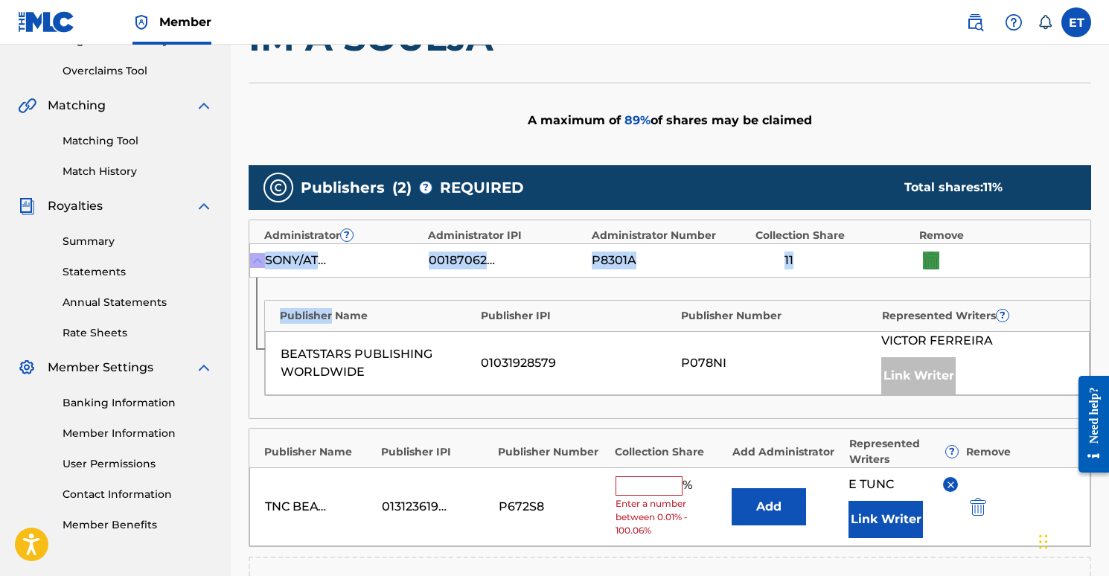
click at [1026, 255] on div "SONY/ATV SONGS LLC 00187062752 P8301A 11" at bounding box center [669, 260] width 841 height 34
click at [945, 85] on div "A maximum of 89 % of shares may be claimed" at bounding box center [670, 120] width 843 height 75
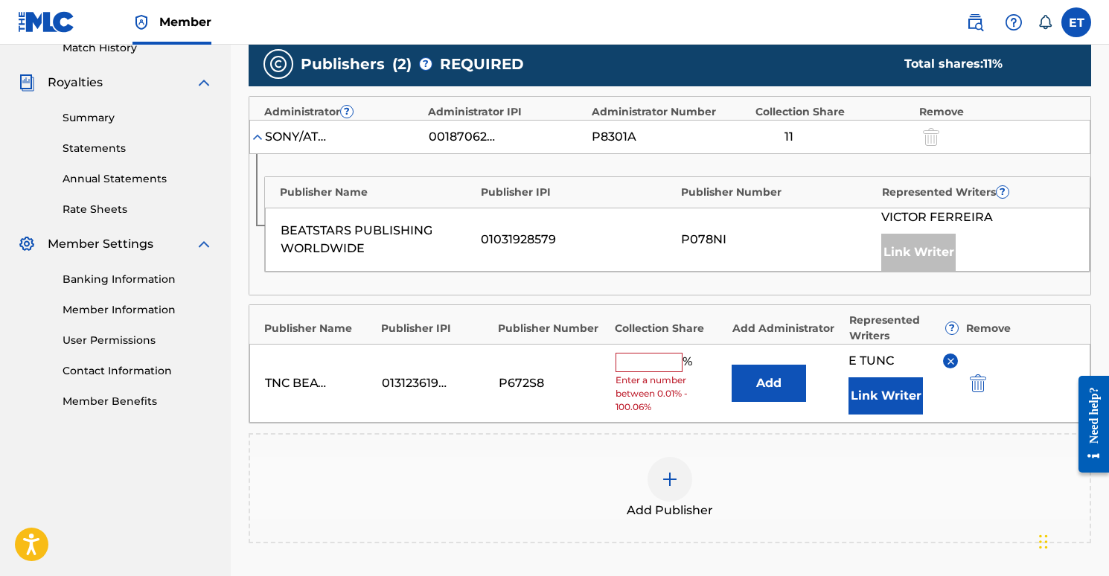
scroll to position [426, 0]
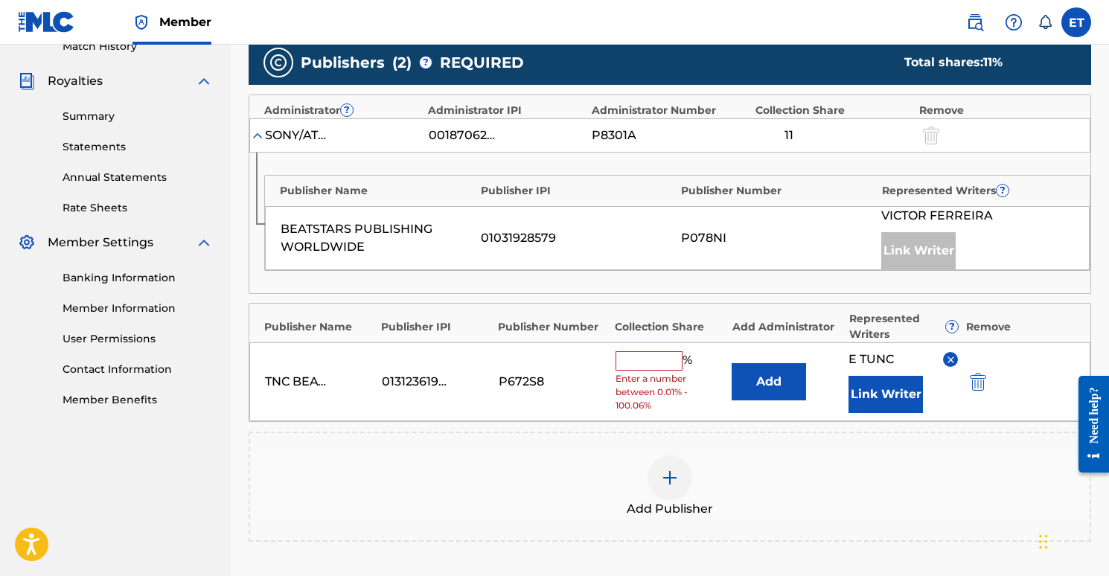
click at [761, 382] on button "Add" at bounding box center [769, 381] width 74 height 37
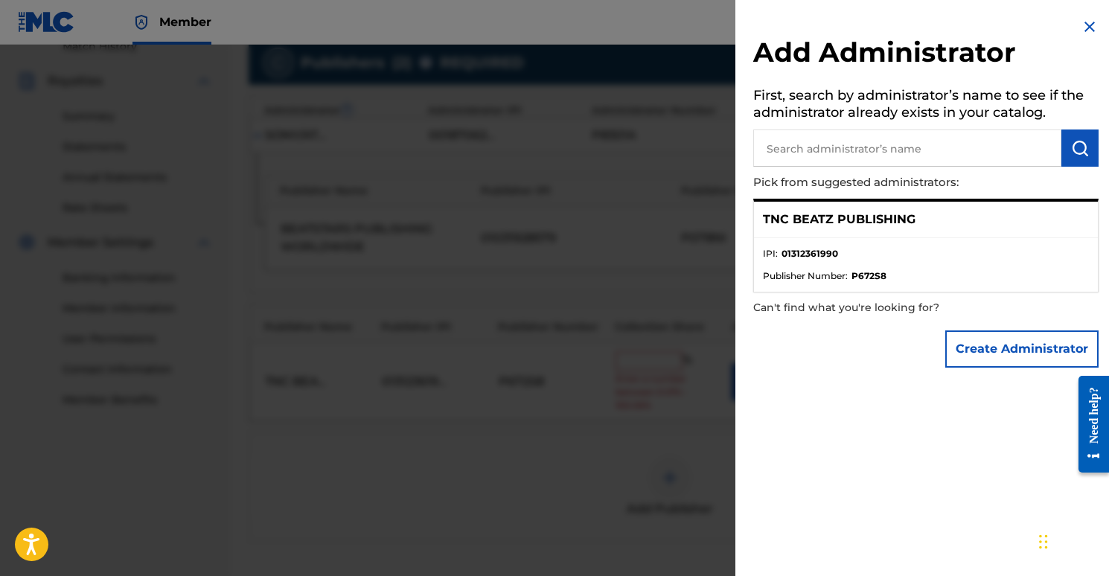
click at [870, 147] on input "text" at bounding box center [908, 148] width 308 height 37
type input "tn pub 1"
click at [1086, 147] on button "submit" at bounding box center [1080, 148] width 37 height 37
